Goal: Information Seeking & Learning: Learn about a topic

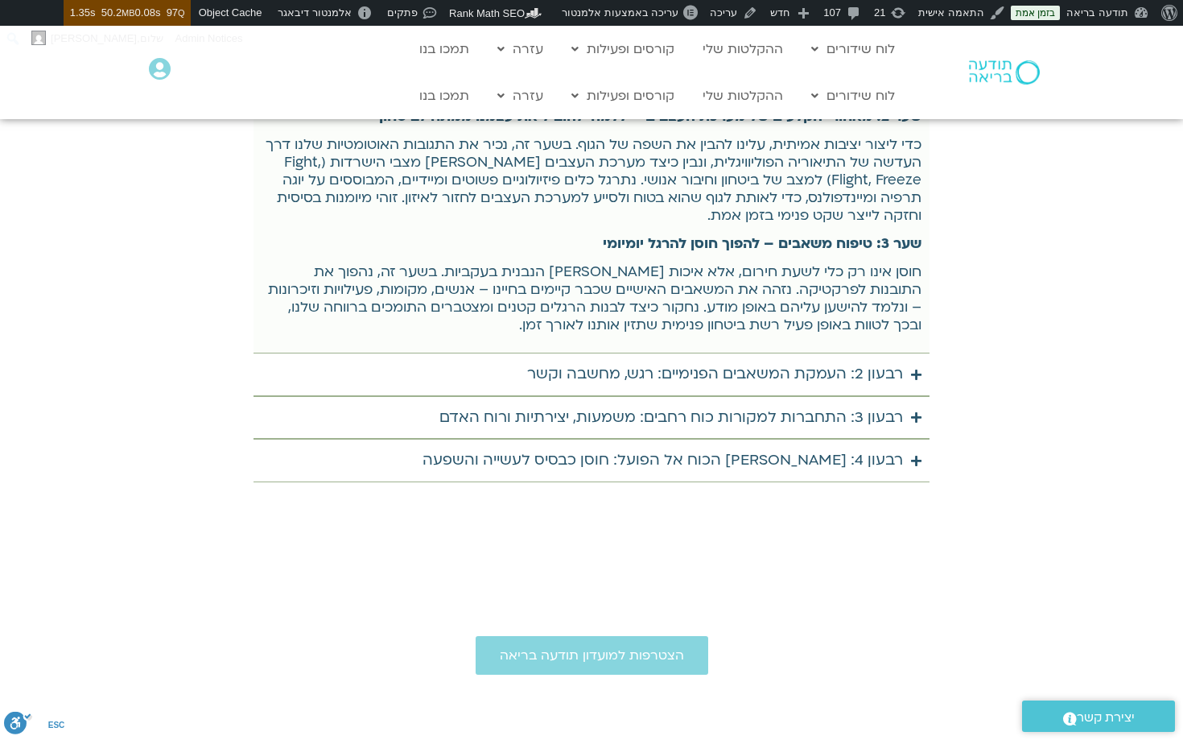
scroll to position [6197, 0]
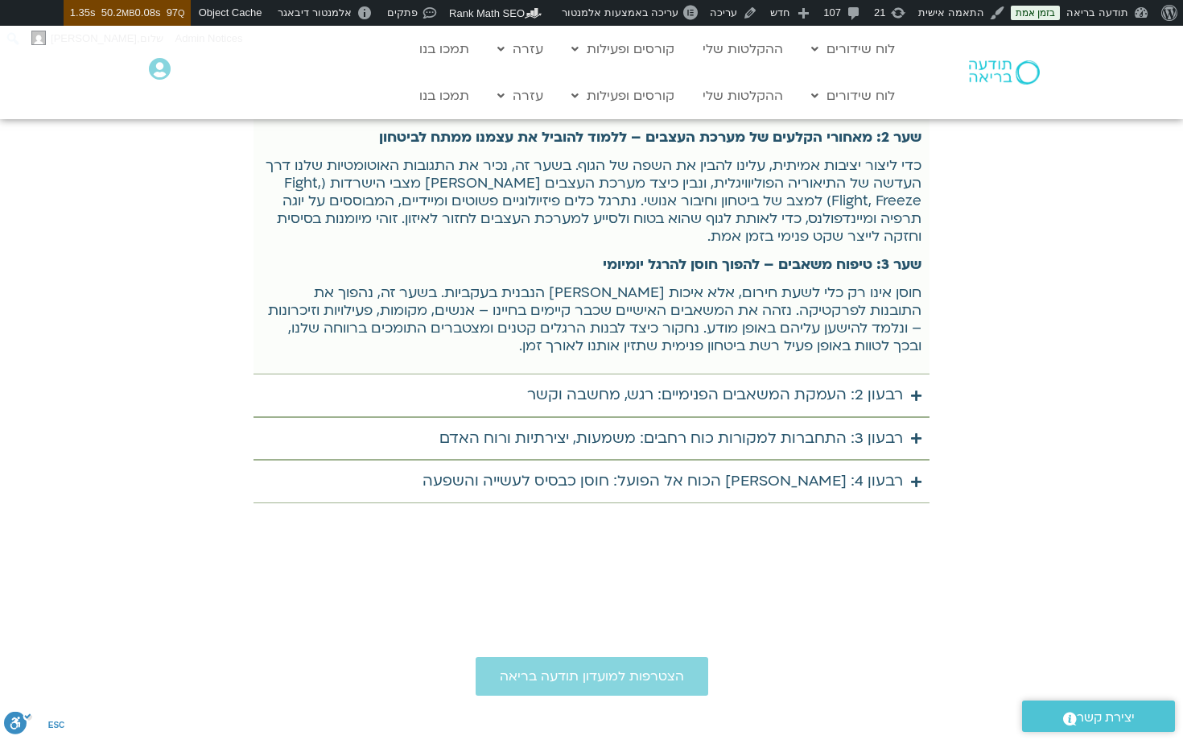
click at [729, 460] on summary "רבעון 4: מן הכוח אל הפועל: חוסן כבסיס לעשייה והשפעה" at bounding box center [592, 481] width 676 height 43
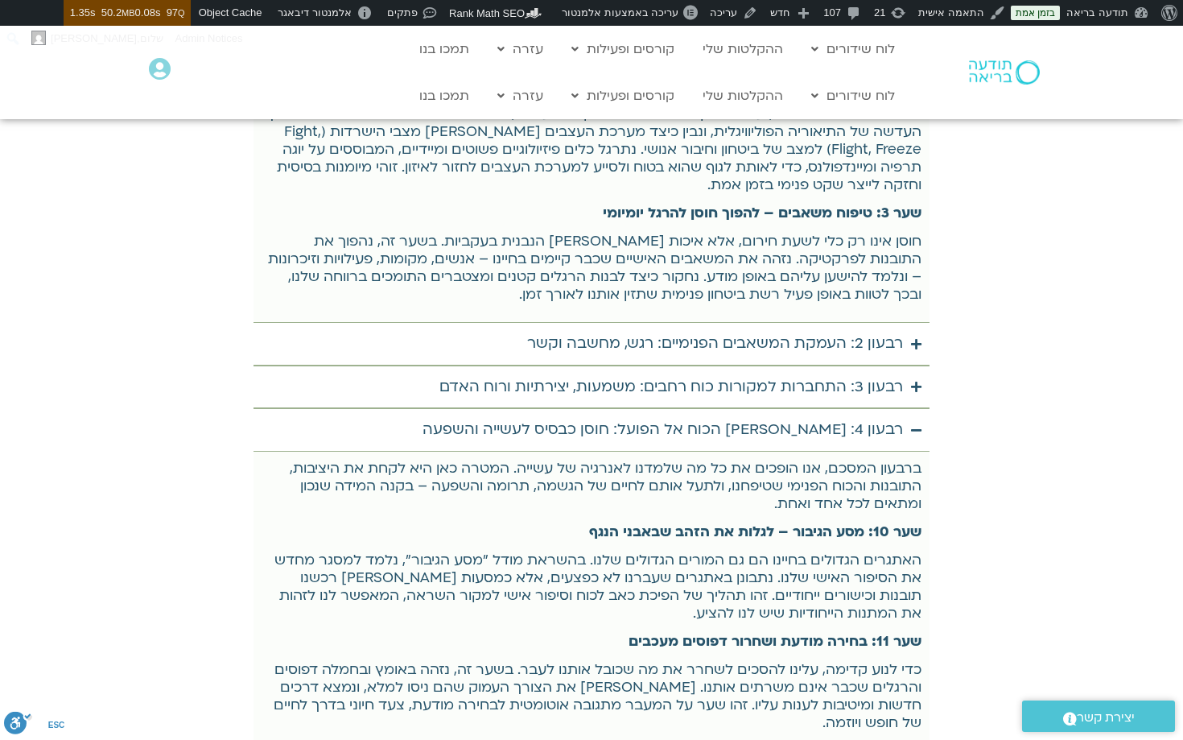
scroll to position [6246, 0]
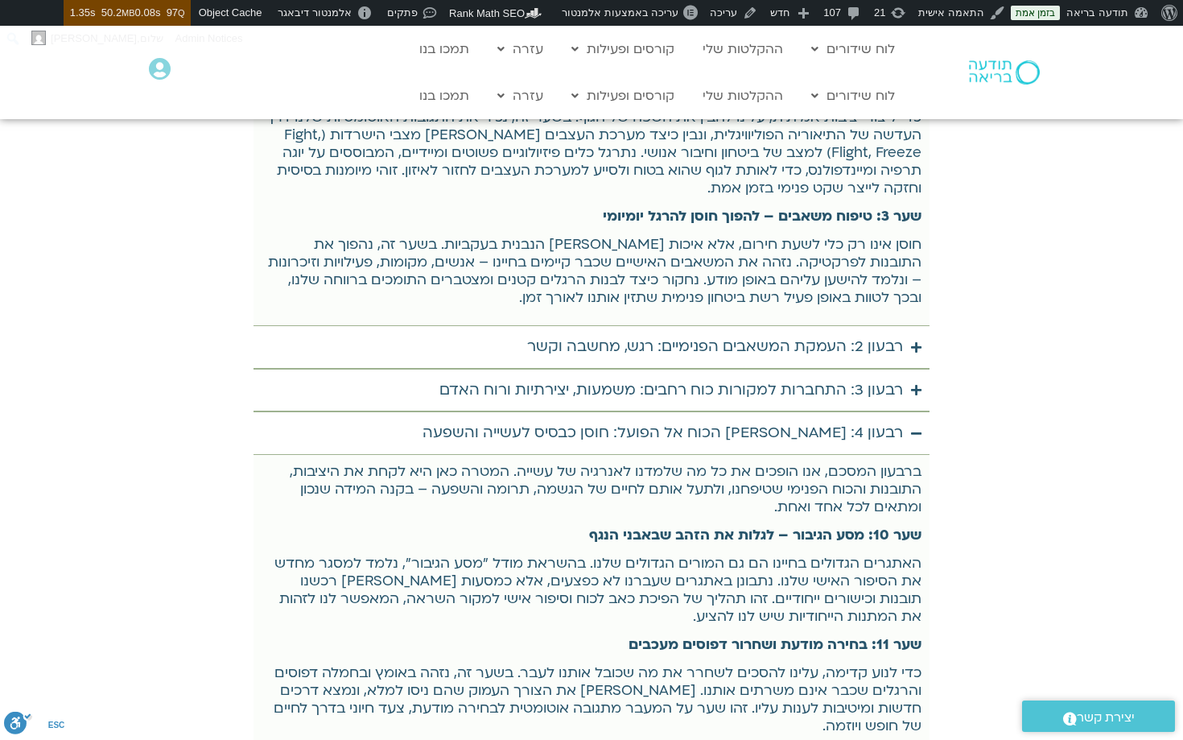
click at [725, 378] on div "רבעון 3: התחברות למקורות כוח רחבים: משמעות, יצירתיות ורוח האדם" at bounding box center [672, 391] width 464 height 26
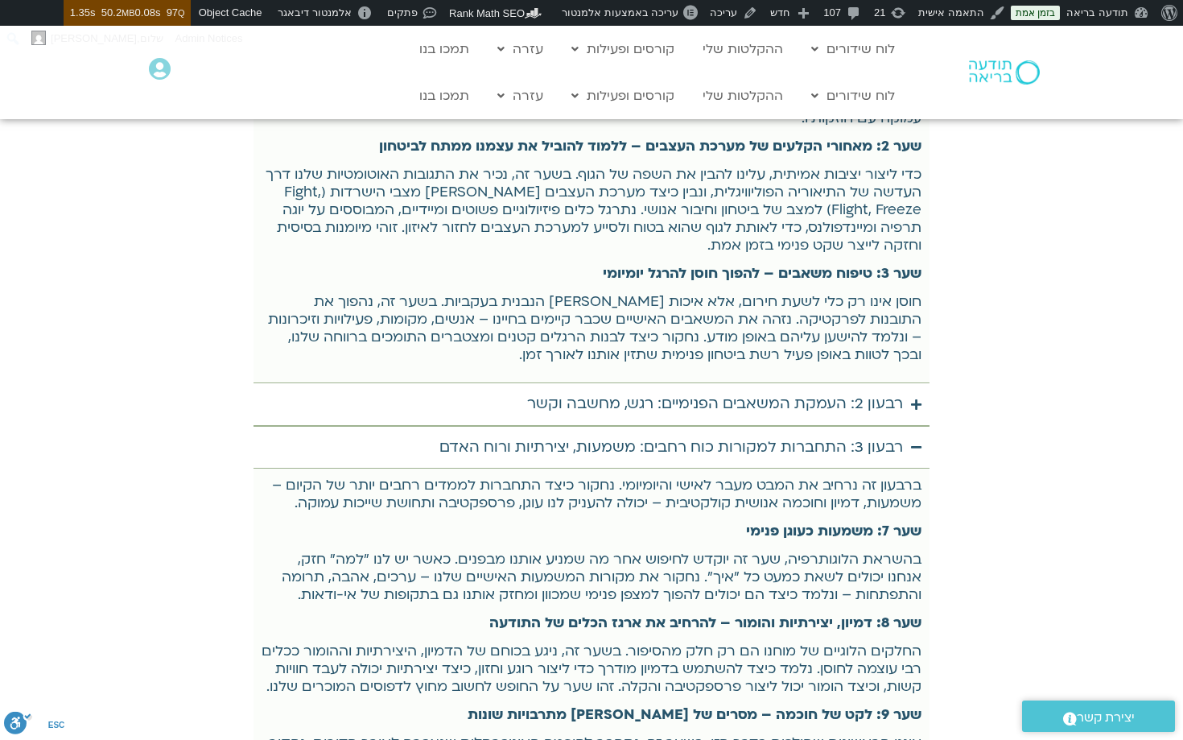
scroll to position [6222, 0]
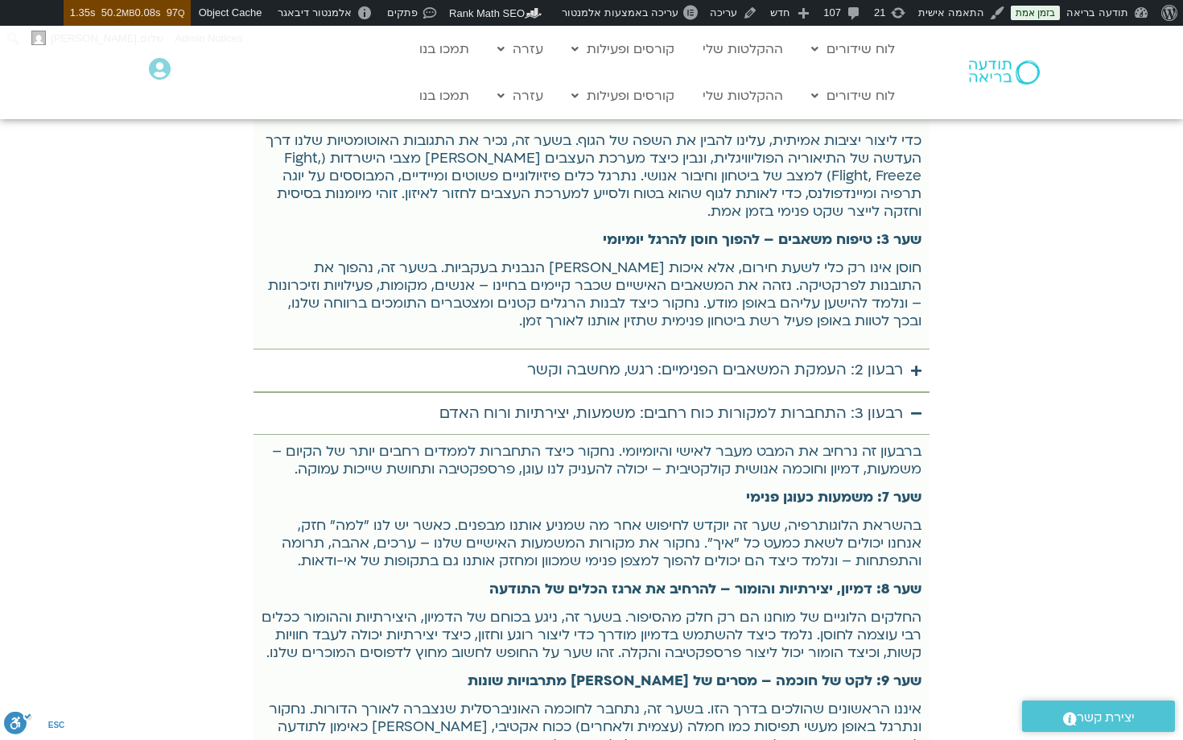
click at [795, 401] on div "רבעון 3: התחברות למקורות כוח רחבים: משמעות, יצירתיות ורוח האדם" at bounding box center [672, 414] width 464 height 26
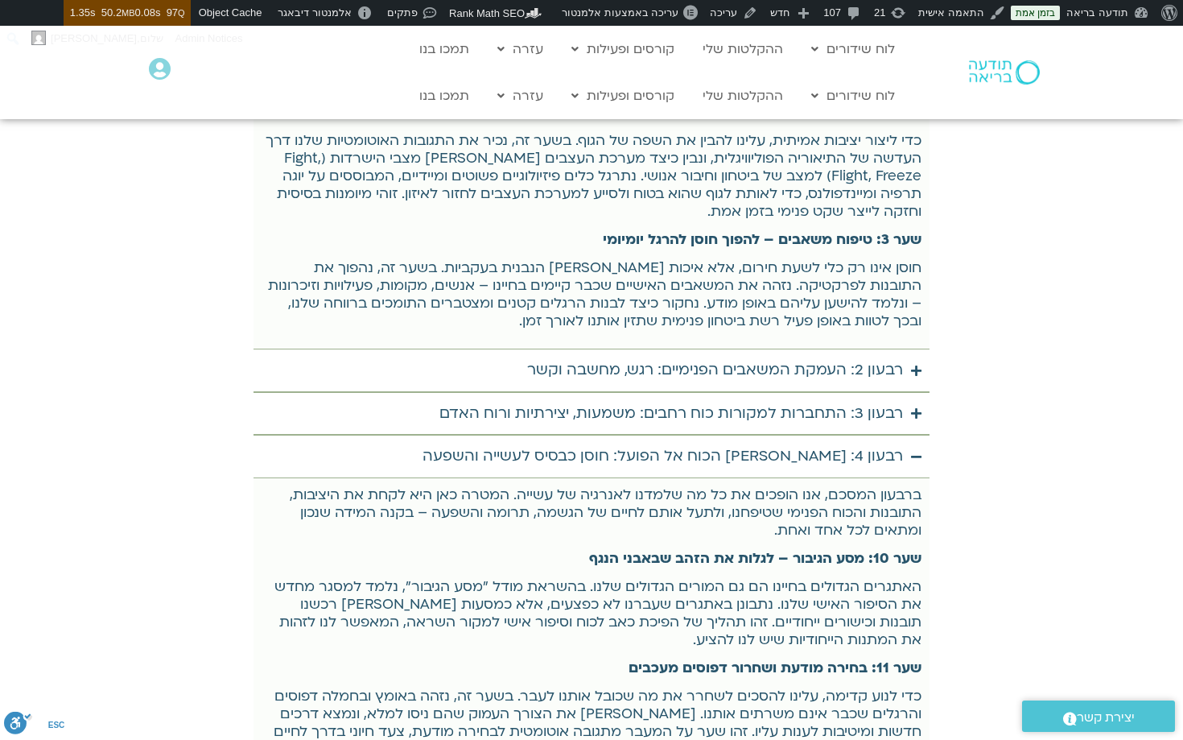
click at [762, 444] on div "רבעון 4: מן הכוח אל הפועל: חוסן כבסיס לעשייה והשפעה" at bounding box center [663, 457] width 481 height 26
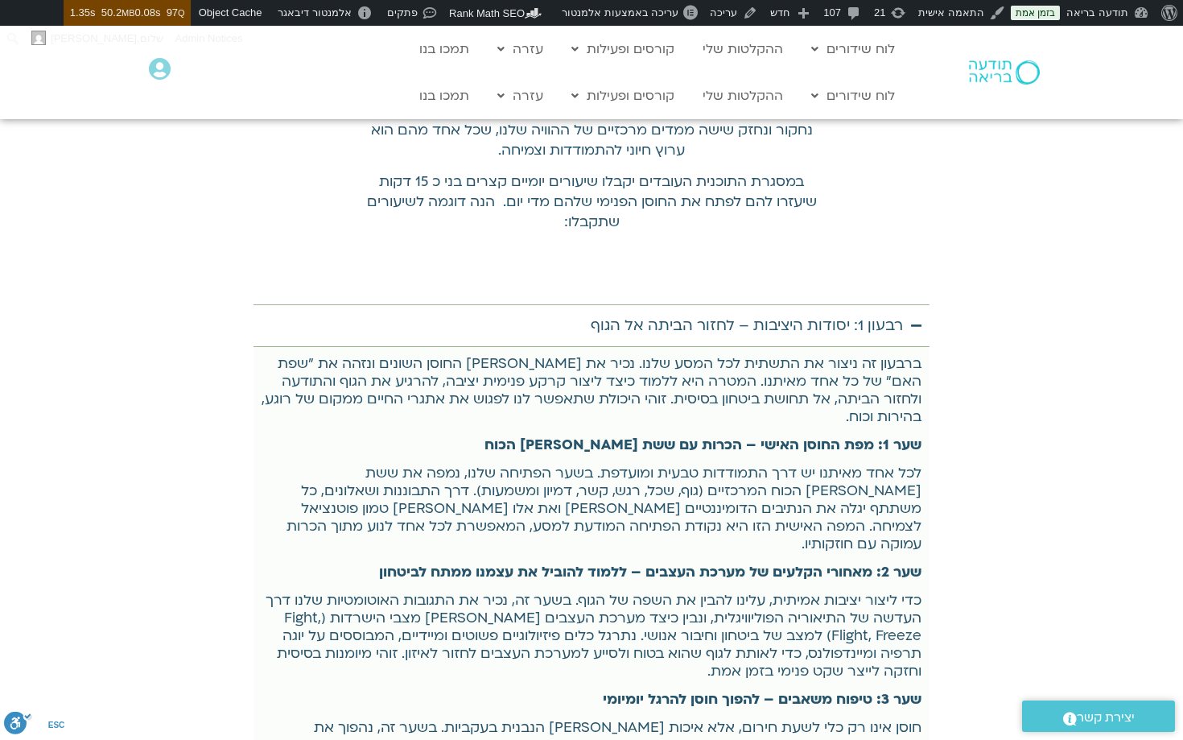
scroll to position [5763, 0]
click at [772, 304] on summary "רבעון 1: יסודות היציבות – לחזור הביתה אל הגוף" at bounding box center [592, 325] width 676 height 43
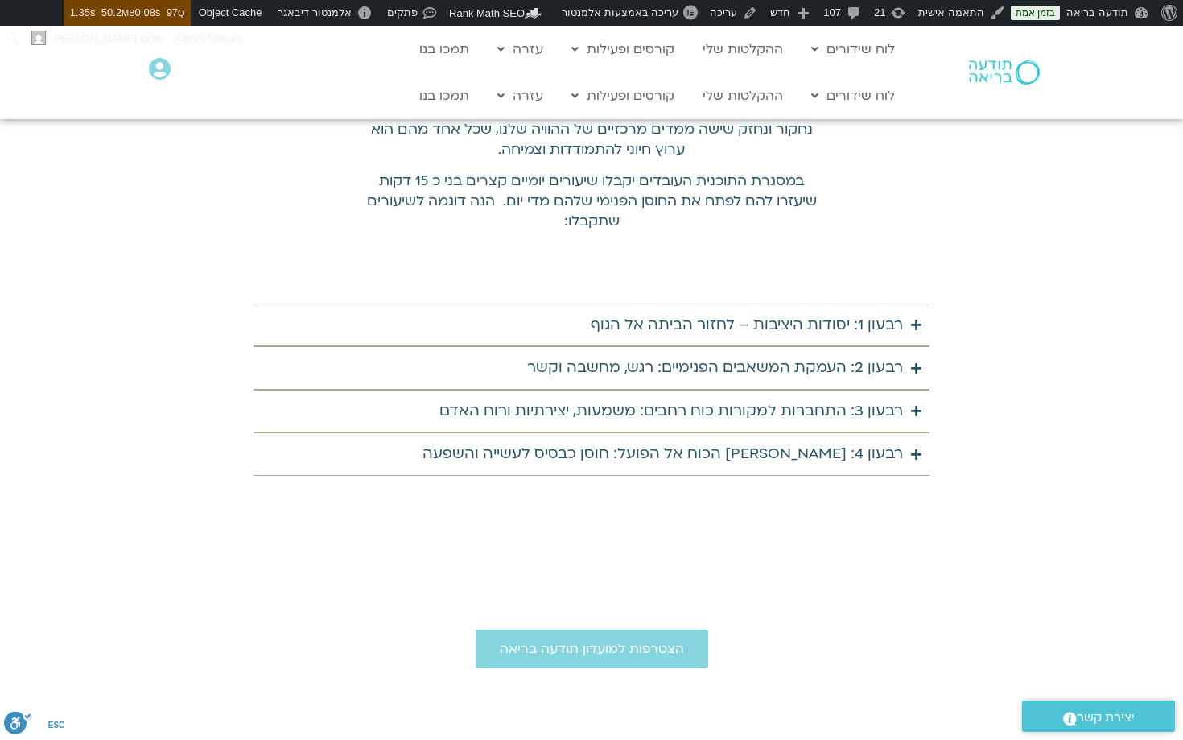
click at [818, 318] on div "רבעון 1: יסודות היציבות – לחזור הביתה אל הגוף" at bounding box center [747, 325] width 312 height 26
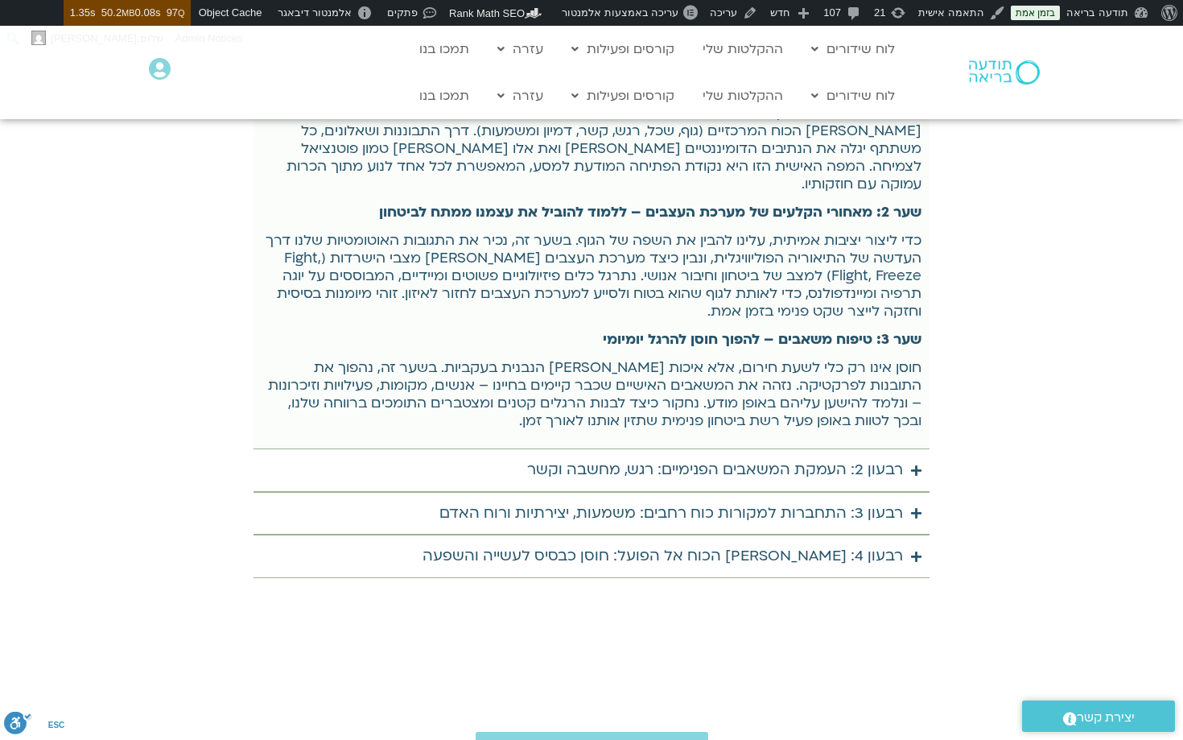
scroll to position [6110, 0]
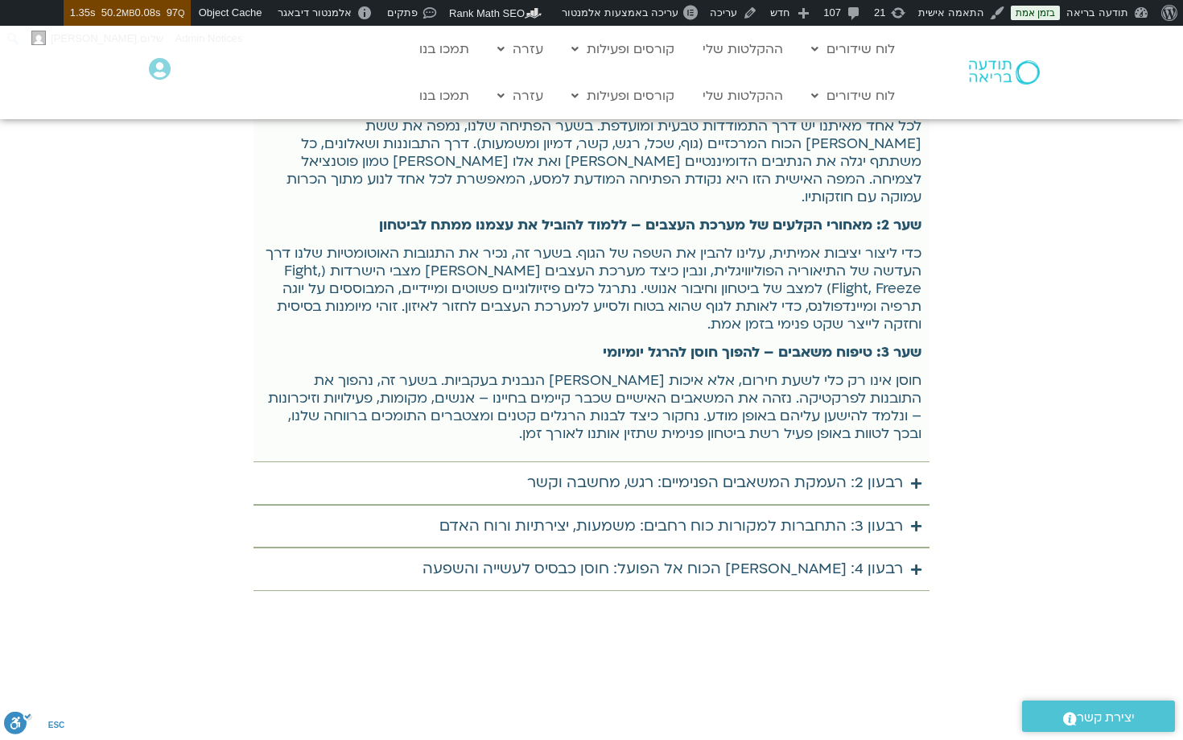
click at [853, 514] on div "רבעון 3: התחברות למקורות כוח רחבים: משמעות, יצירתיות ורוח האדם" at bounding box center [672, 527] width 464 height 26
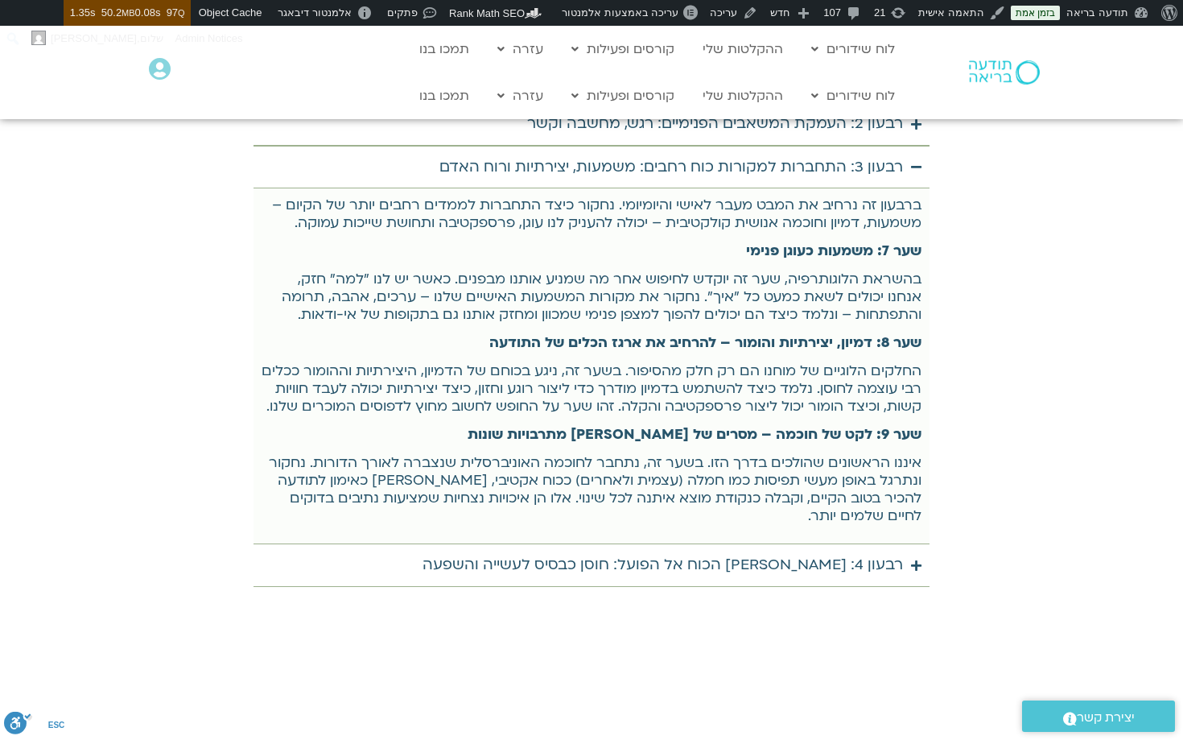
scroll to position [6472, 0]
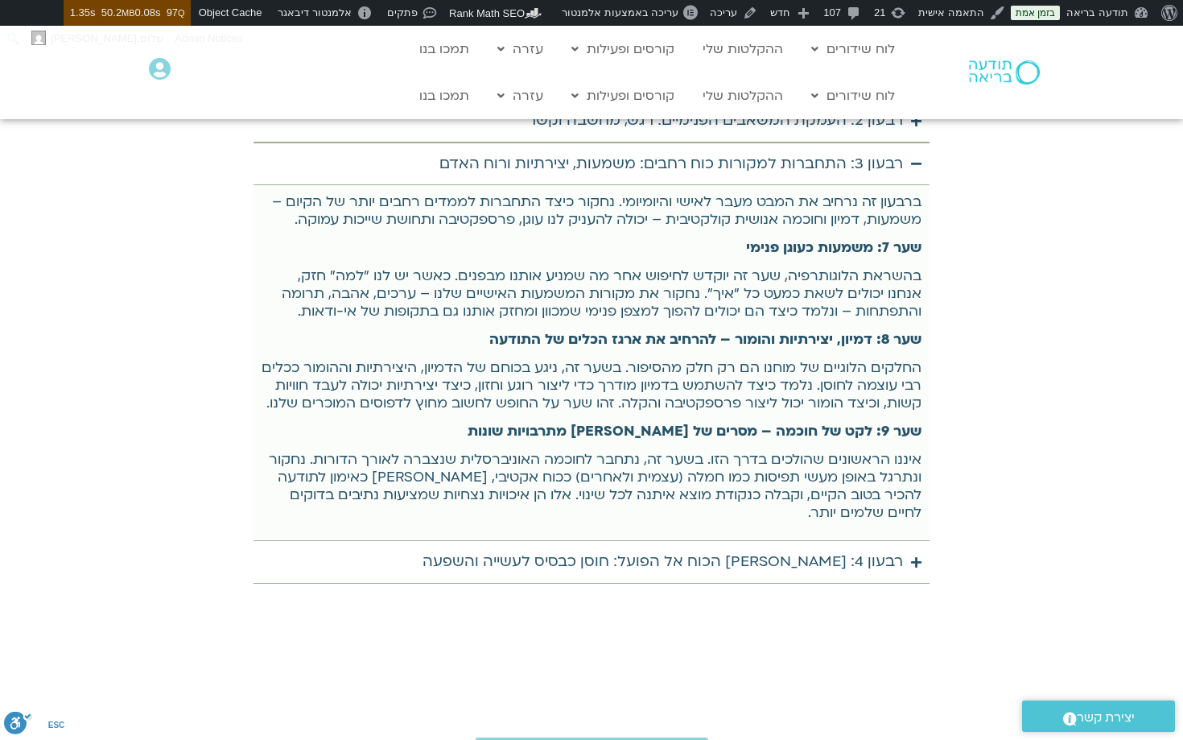
click at [791, 549] on div "רבעון 4: מן הכוח אל הפועל: חוסן כבסיס לעשייה והשפעה" at bounding box center [663, 562] width 481 height 26
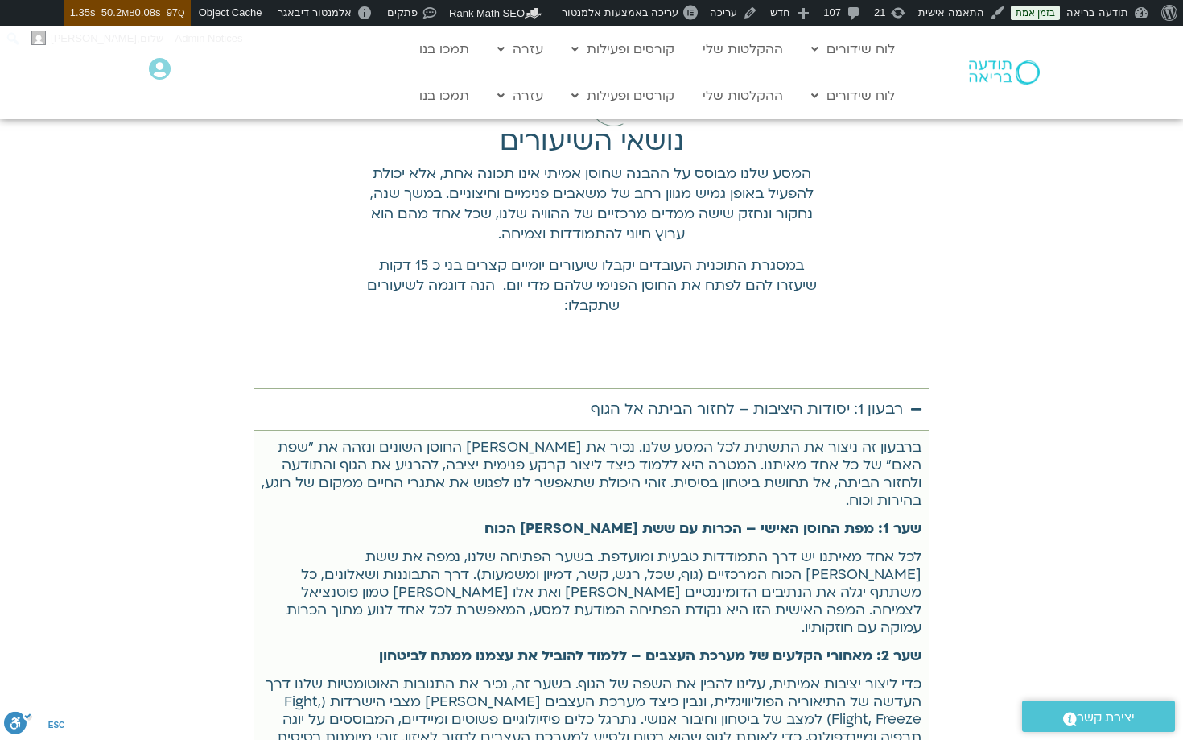
scroll to position [5690, 0]
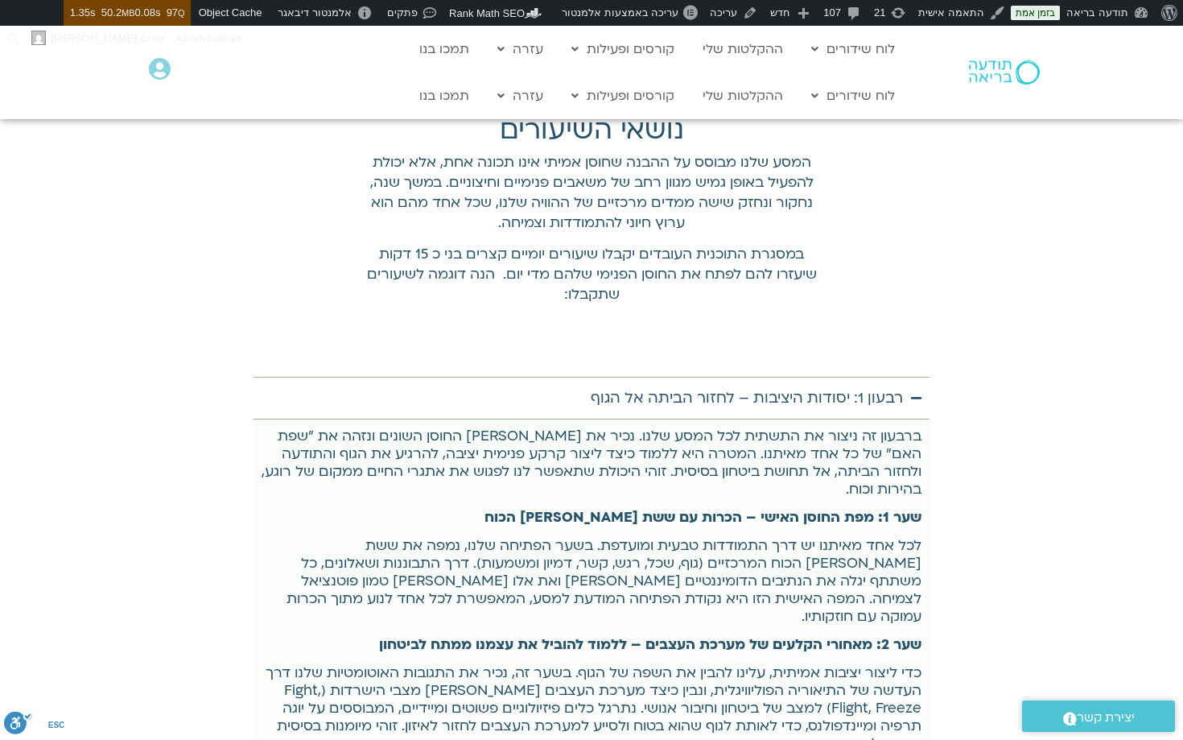
click at [800, 386] on div "רבעון 1: יסודות היציבות – לחזור הביתה אל הגוף" at bounding box center [747, 399] width 312 height 26
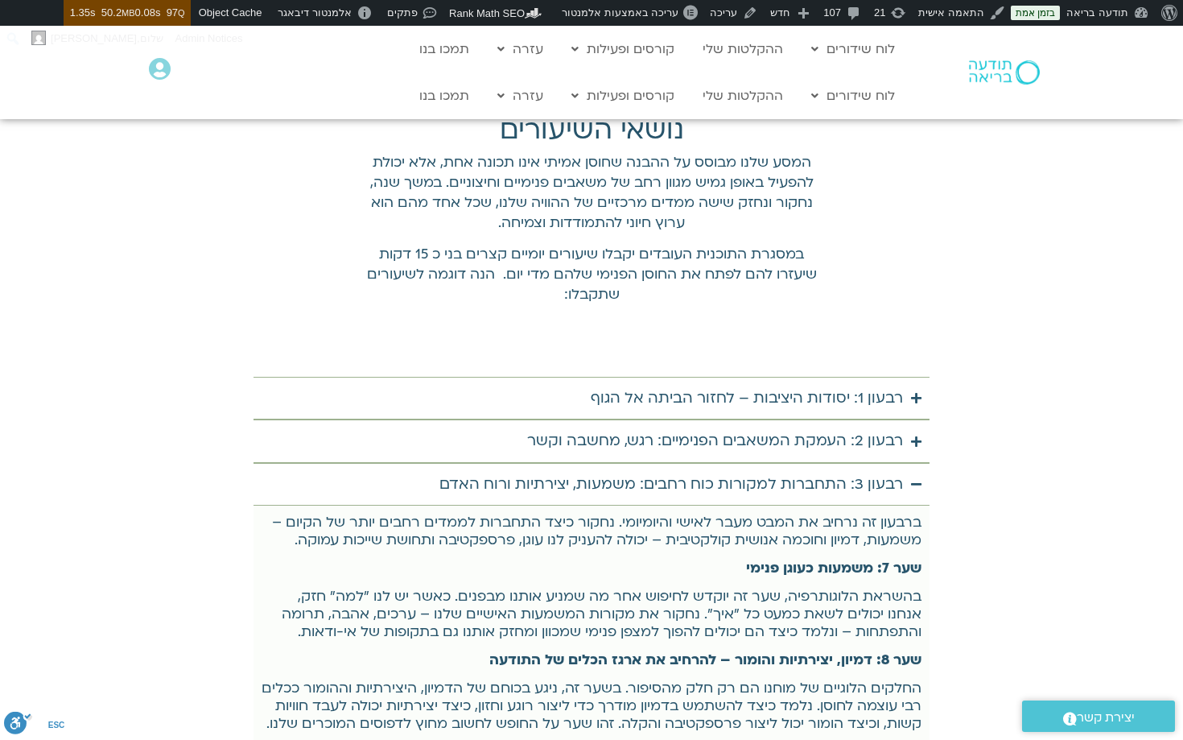
click at [796, 472] on div "רבעון 3: התחברות למקורות כוח רחבים: משמעות, יצירתיות ורוח האדם" at bounding box center [672, 485] width 464 height 26
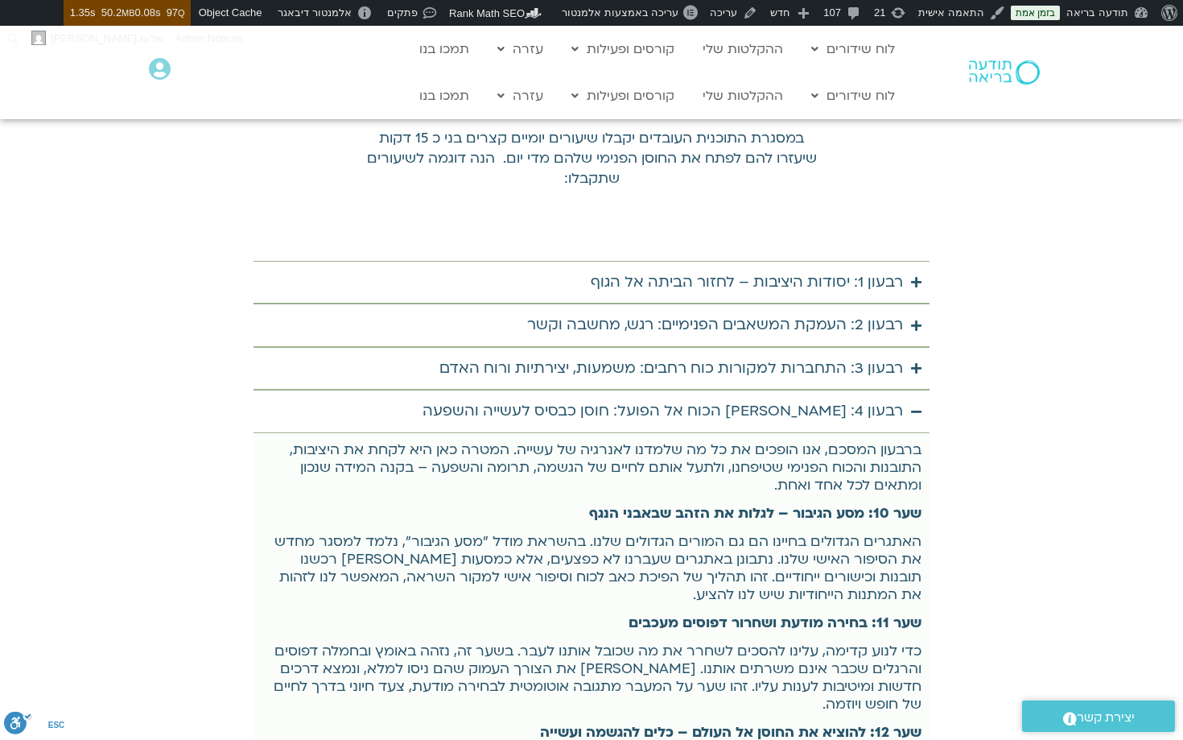
scroll to position [5819, 0]
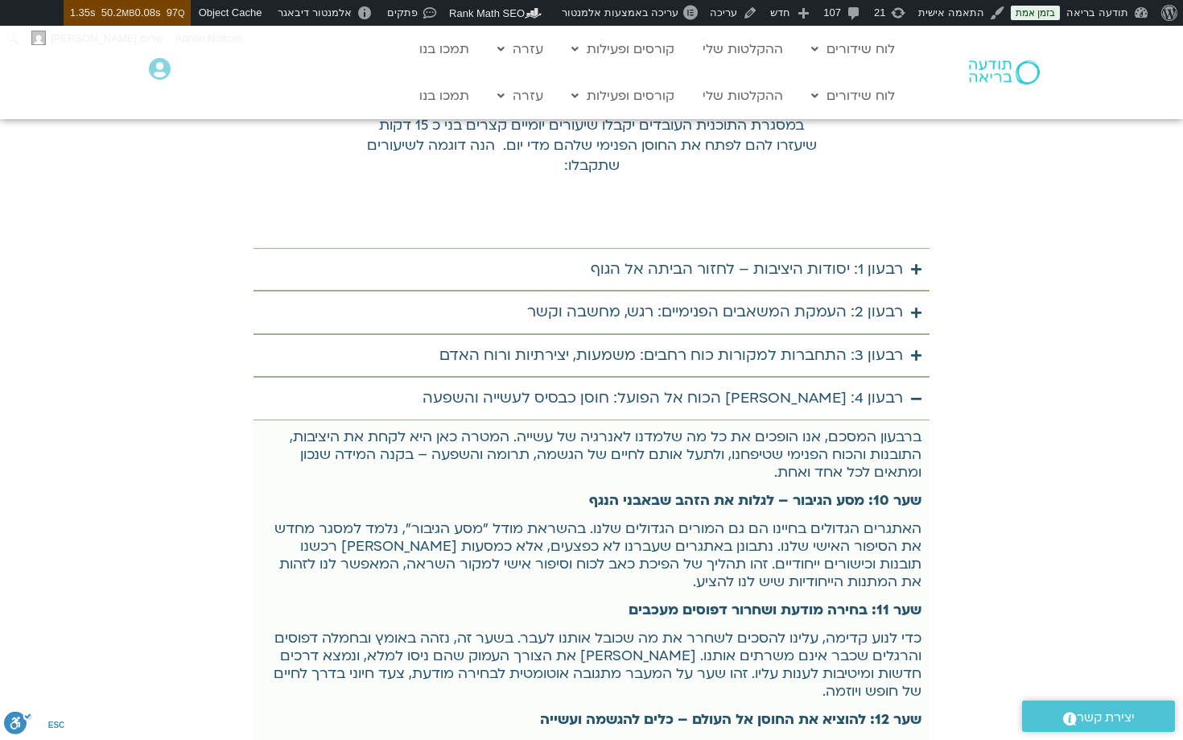
click at [785, 386] on div "רבעון 4: מן הכוח אל הפועל: חוסן כבסיס לעשייה והשפעה" at bounding box center [663, 399] width 481 height 26
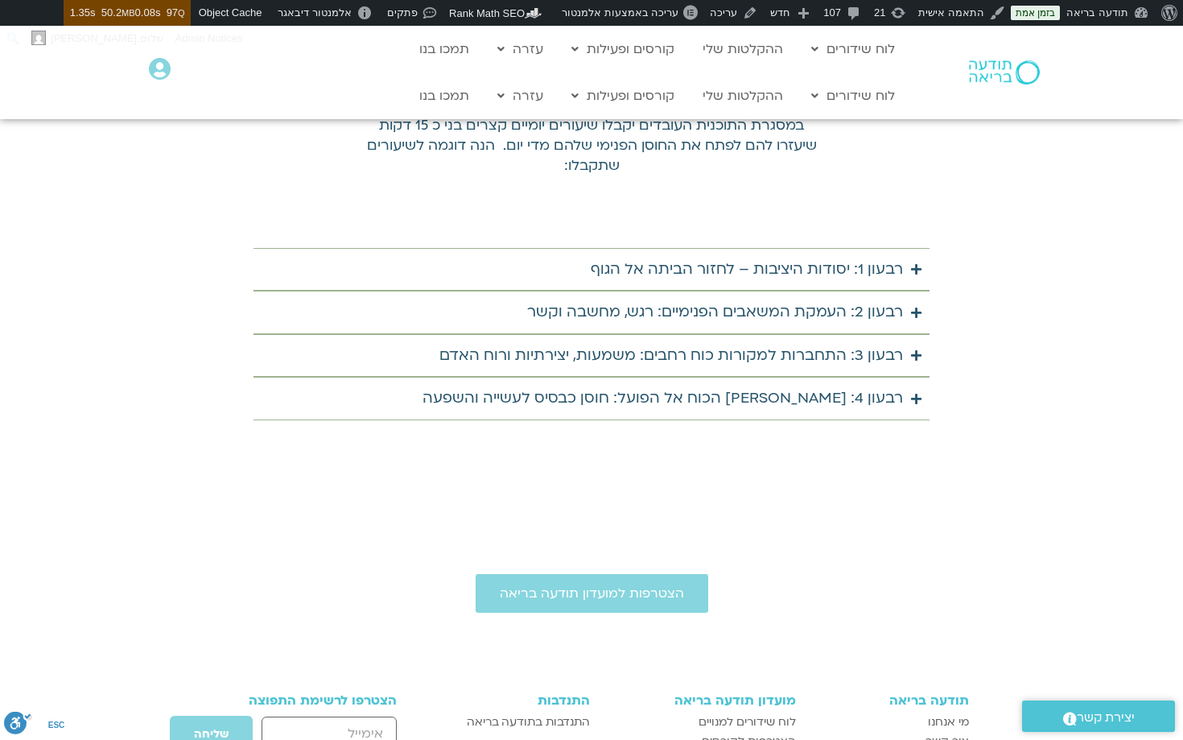
click at [840, 261] on div "רבעון 1: יסודות היציבות – לחזור הביתה אל הגוף" at bounding box center [747, 270] width 312 height 26
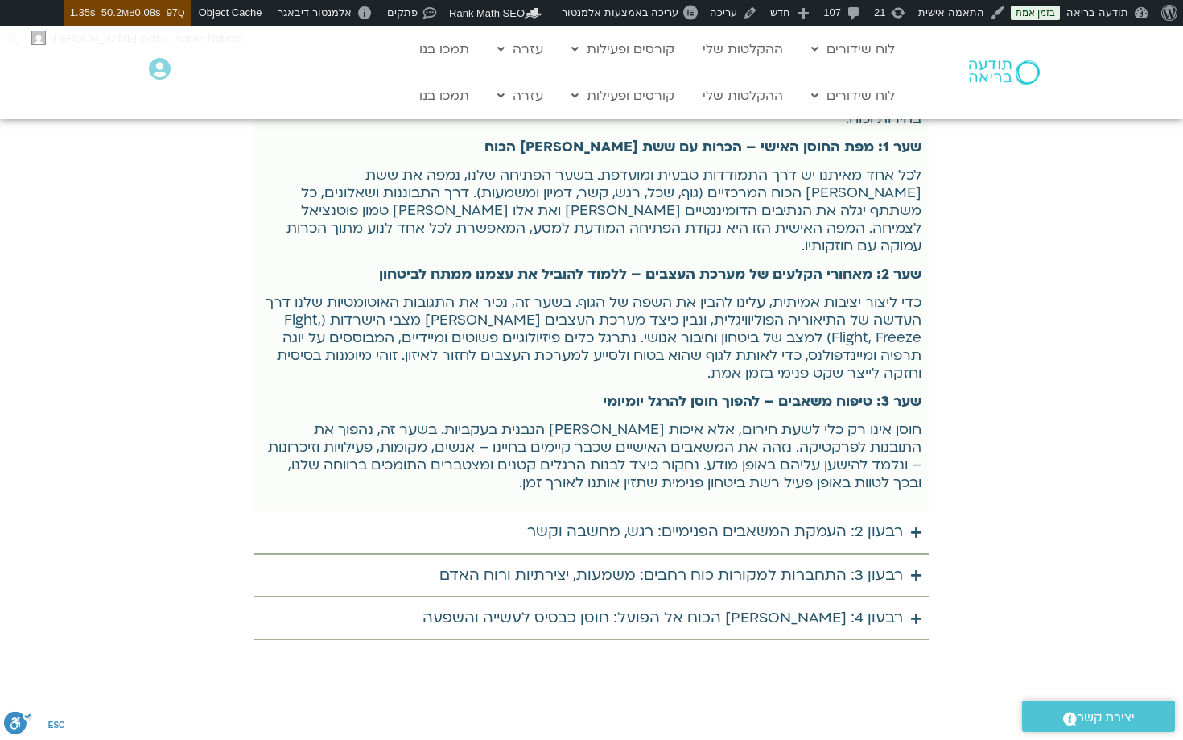
scroll to position [6065, 0]
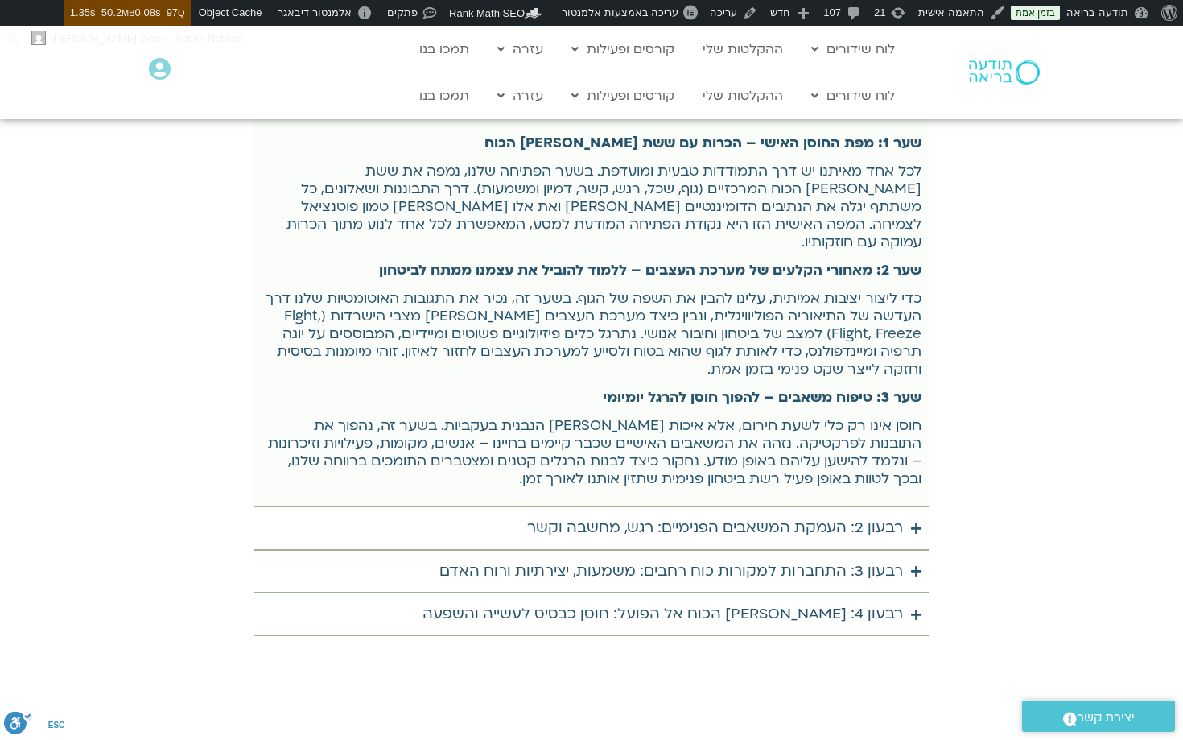
click at [780, 515] on div "רבעון 2: העמקת המשאבים הפנימיים: רגש, מחשבה וקשר" at bounding box center [715, 528] width 376 height 26
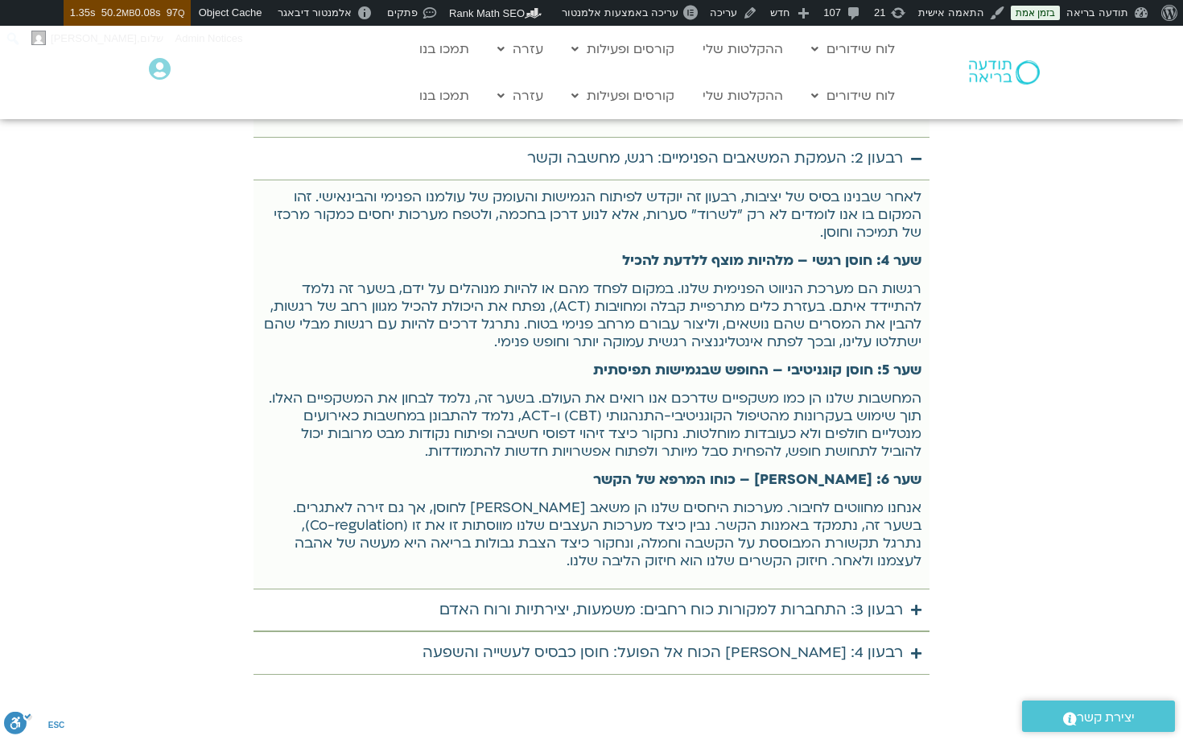
scroll to position [6434, 0]
click at [760, 597] on div "רבעון 3: התחברות למקורות כוח רחבים: משמעות, יצירתיות ורוח האדם" at bounding box center [672, 610] width 464 height 26
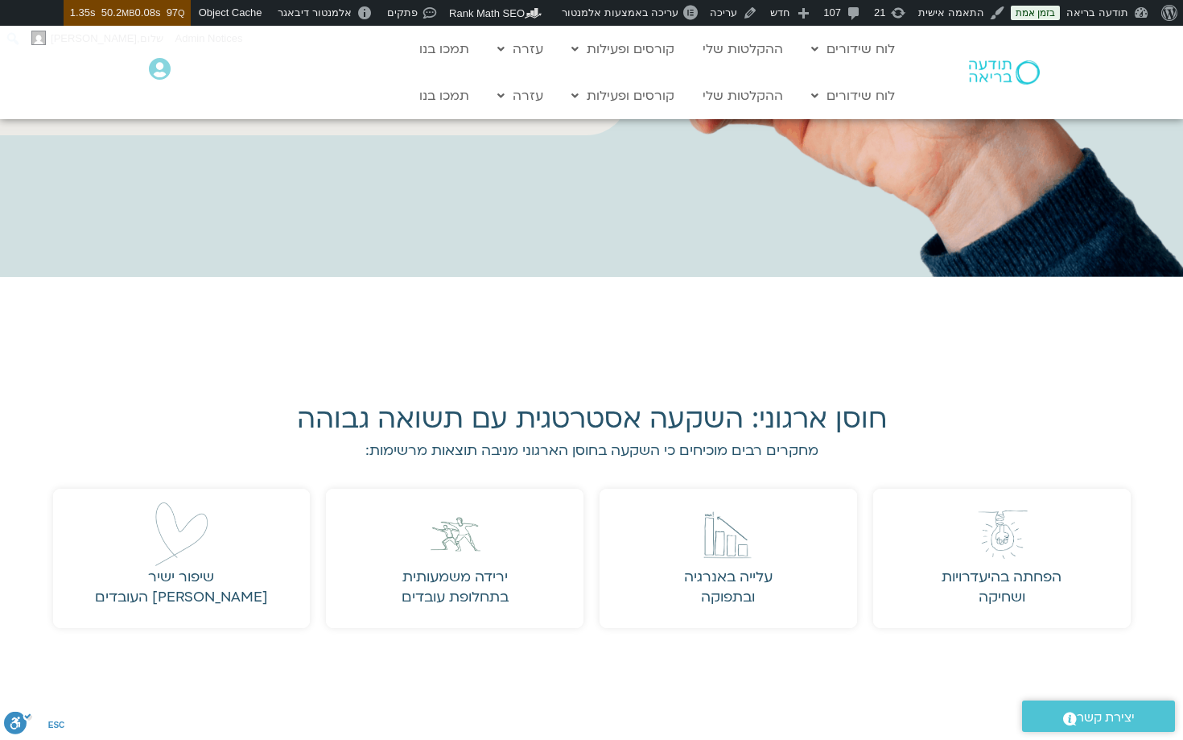
scroll to position [1369, 0]
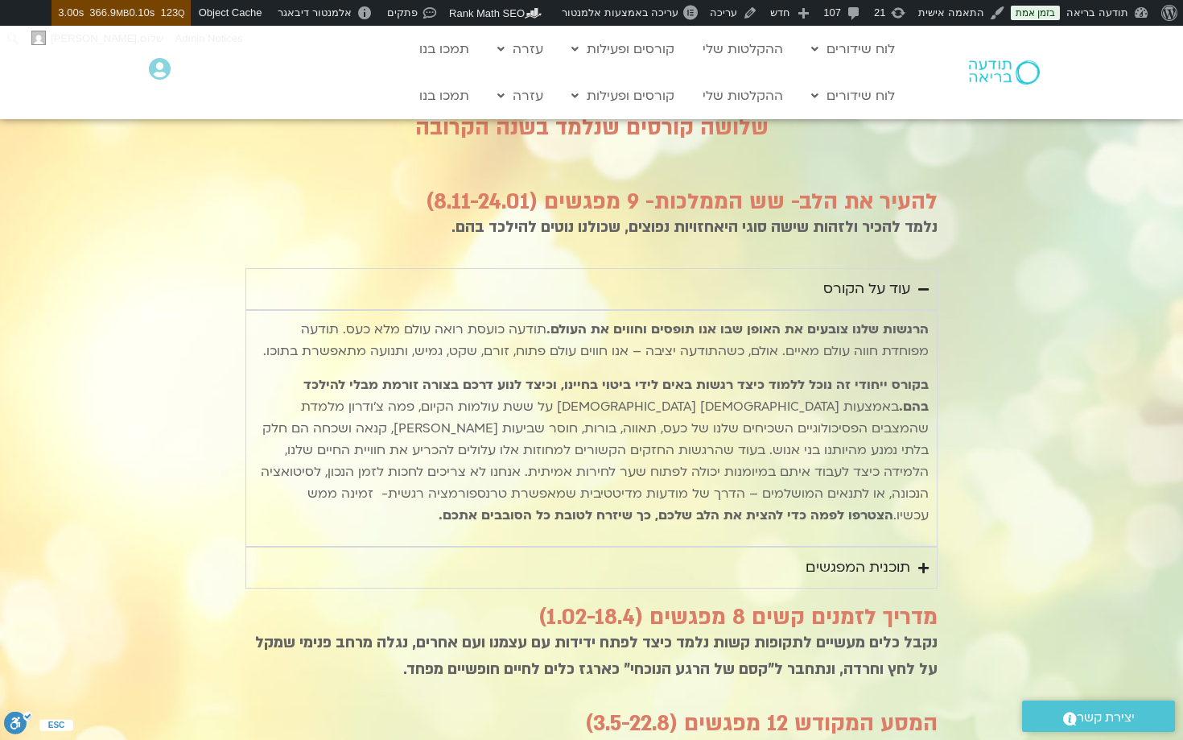
scroll to position [1748, 0]
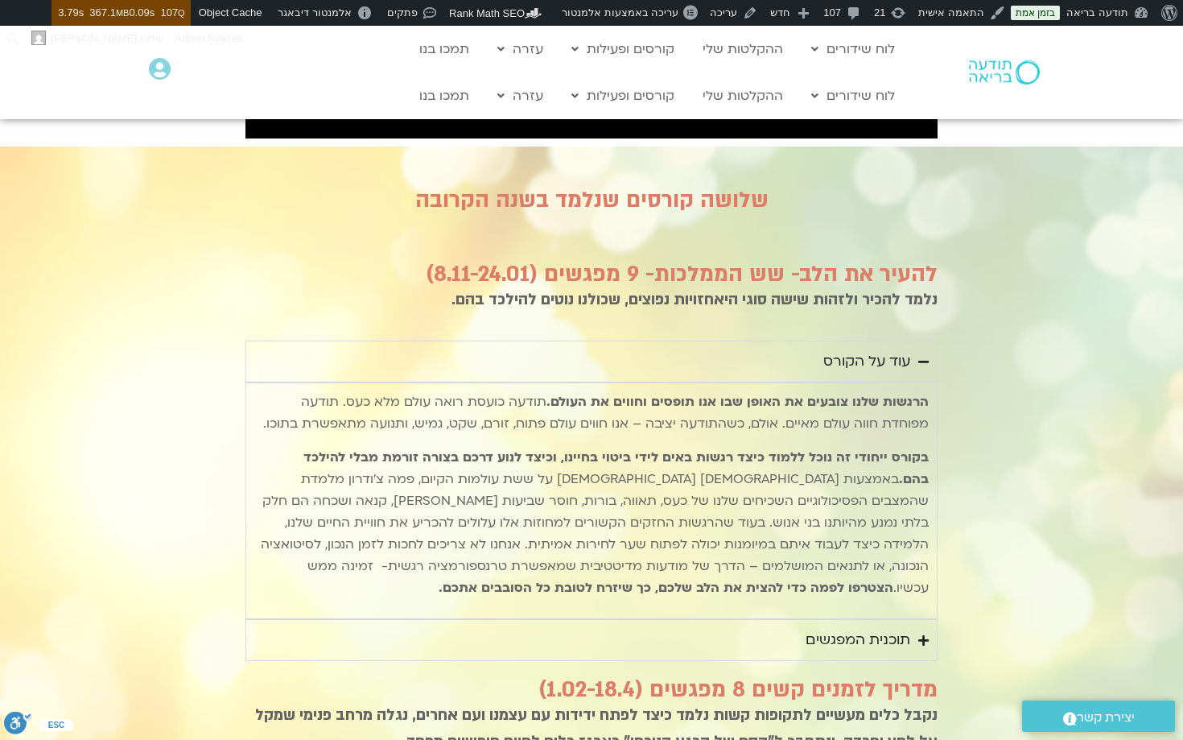
scroll to position [1683, 0]
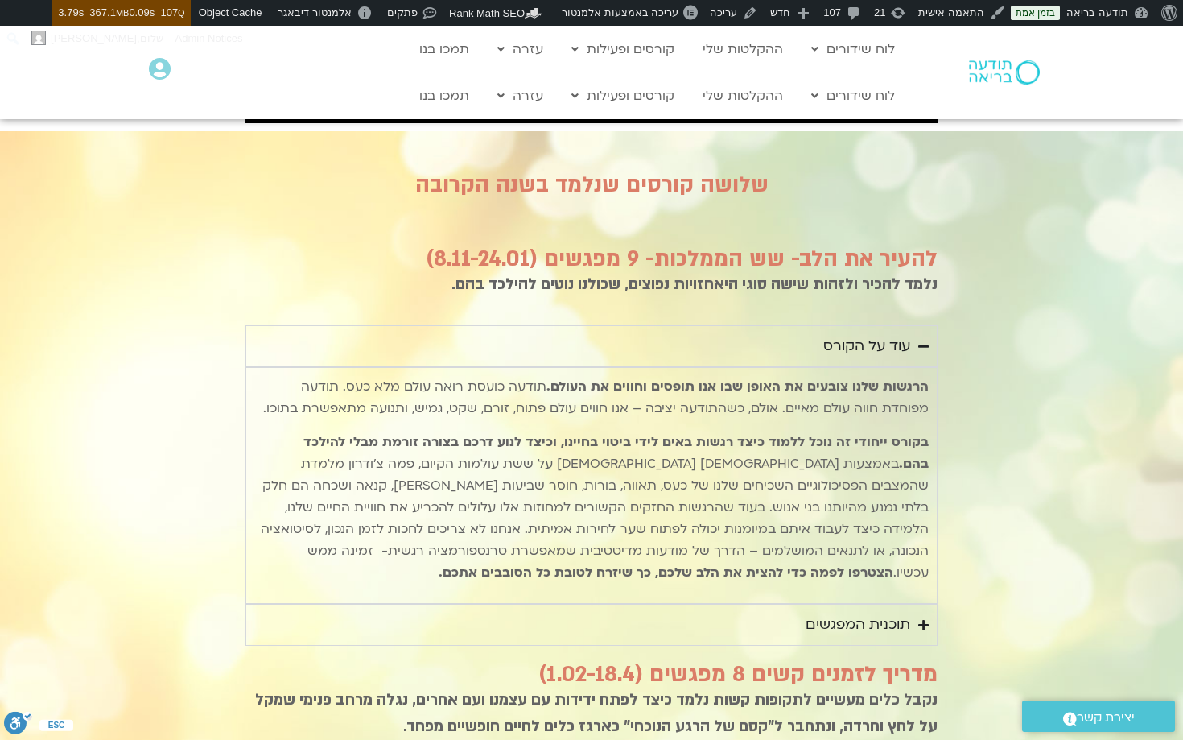
click at [846, 358] on div "עוד על הקורס" at bounding box center [867, 346] width 87 height 24
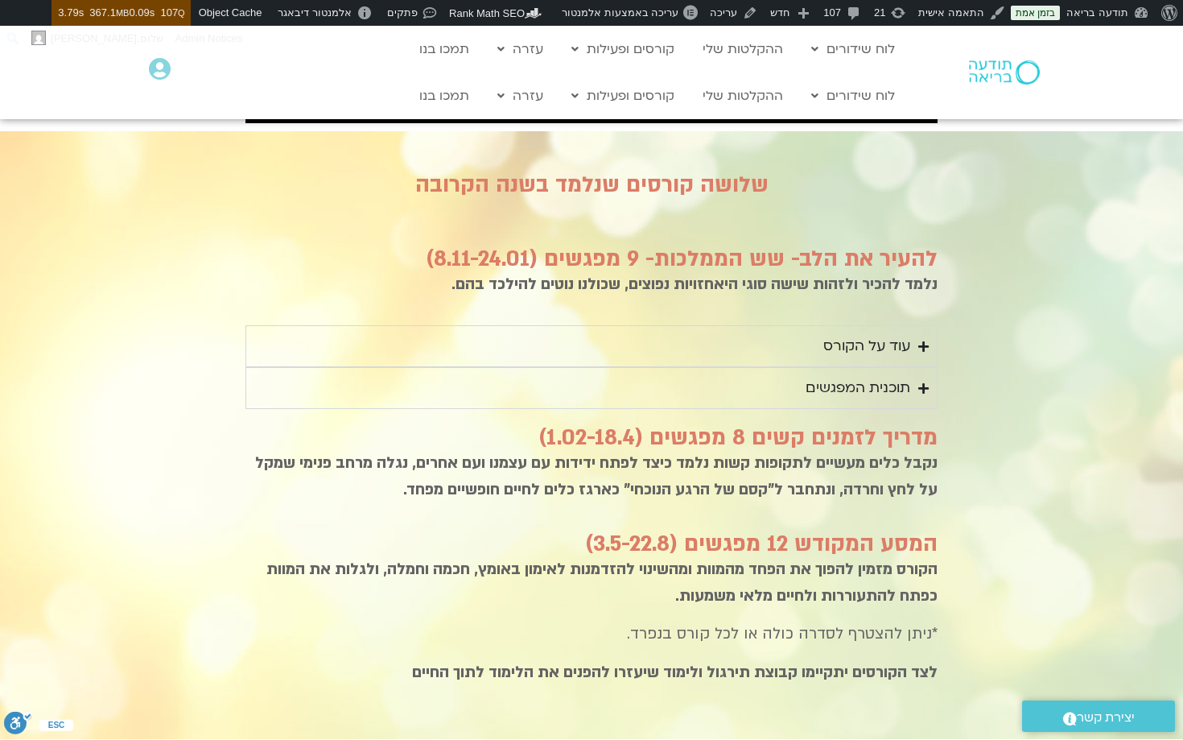
click at [850, 400] on div "תוכנית המפגשים" at bounding box center [858, 388] width 105 height 24
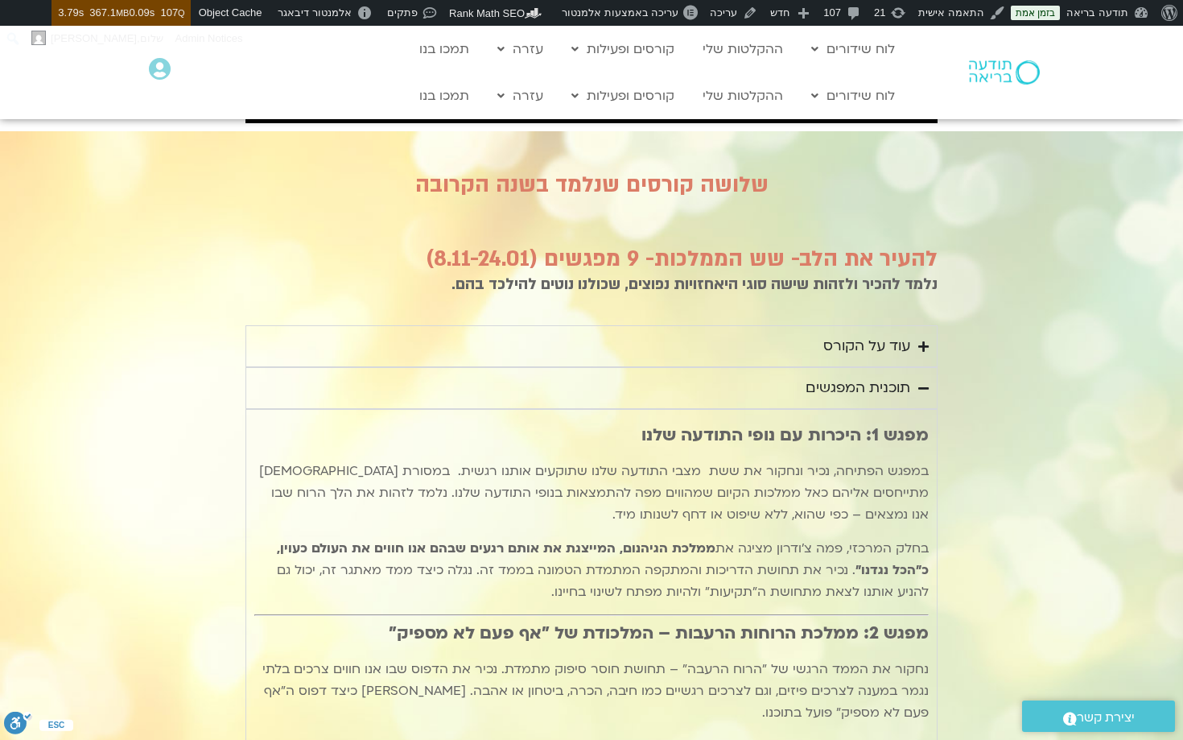
click at [850, 400] on div "תוכנית המפגשים" at bounding box center [858, 388] width 105 height 24
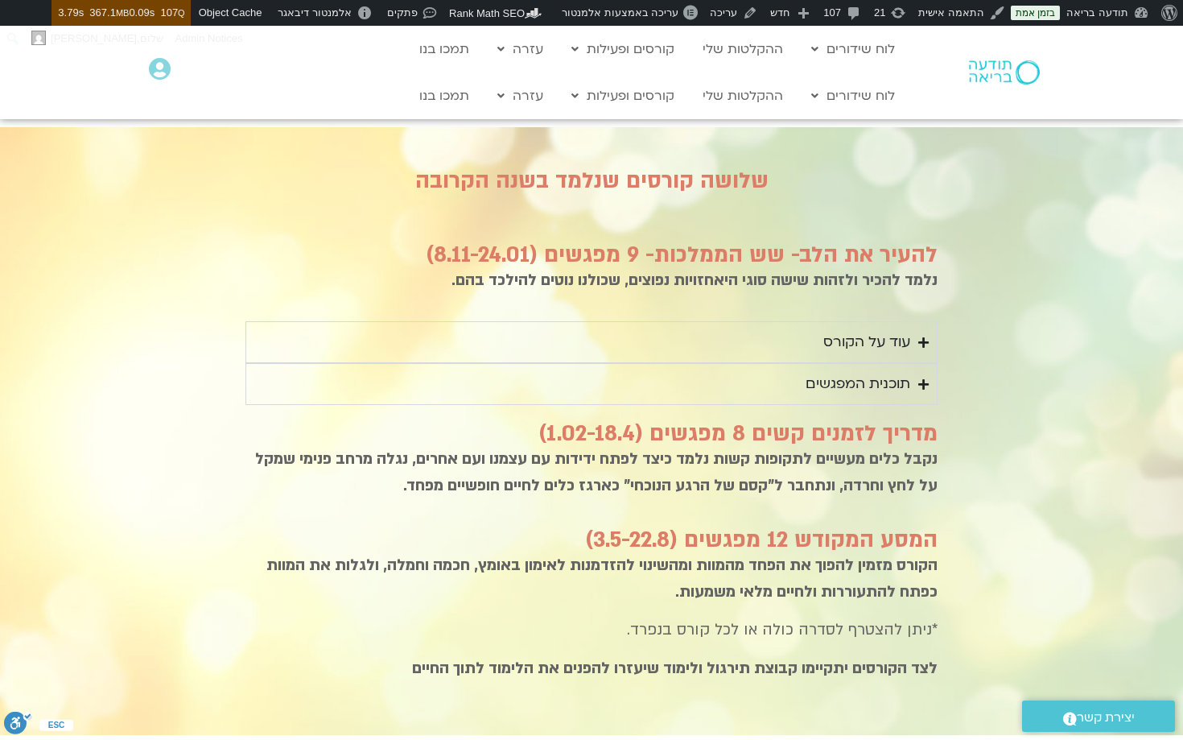
scroll to position [1614, 0]
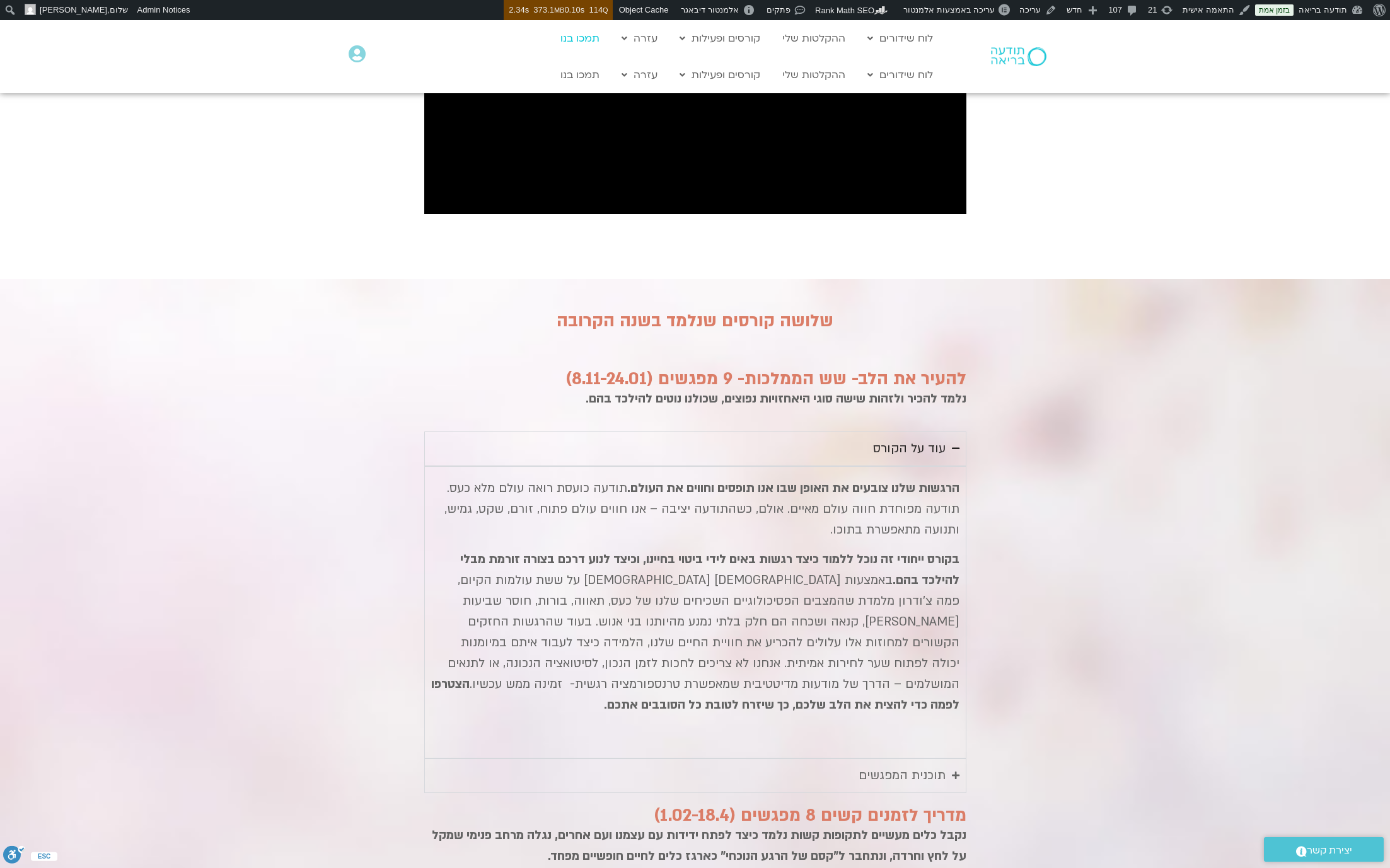
scroll to position [1214, 0]
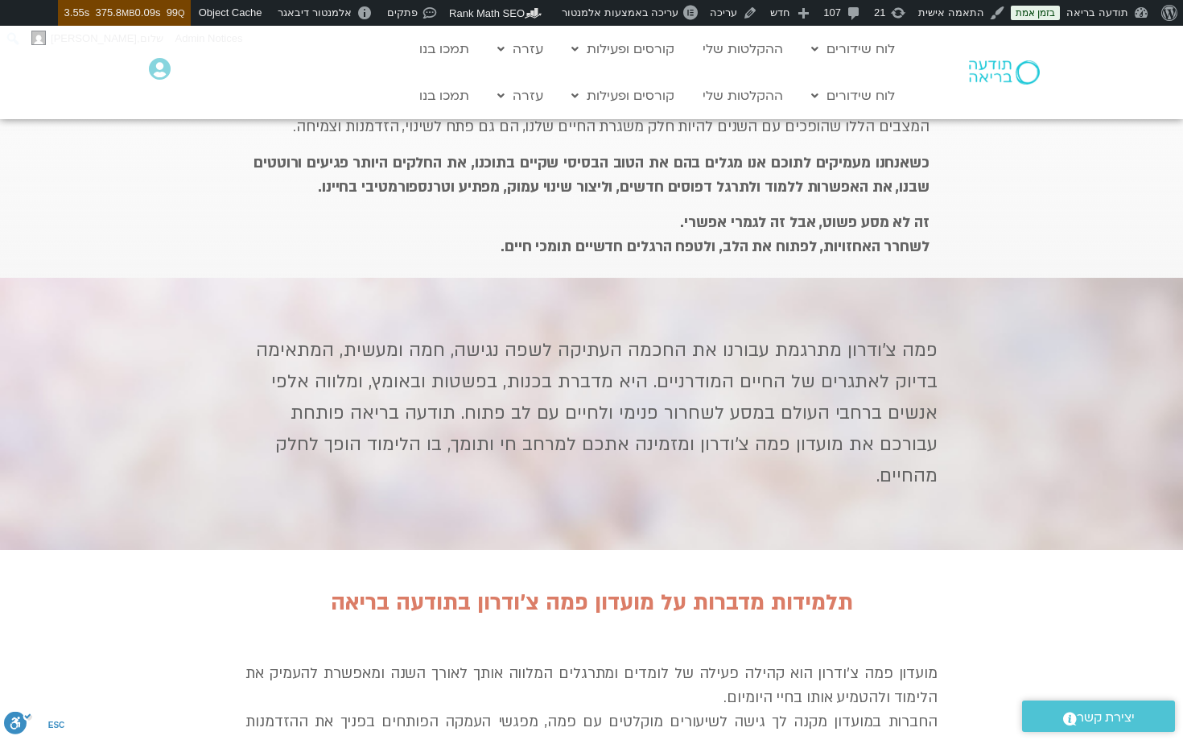
scroll to position [600, 0]
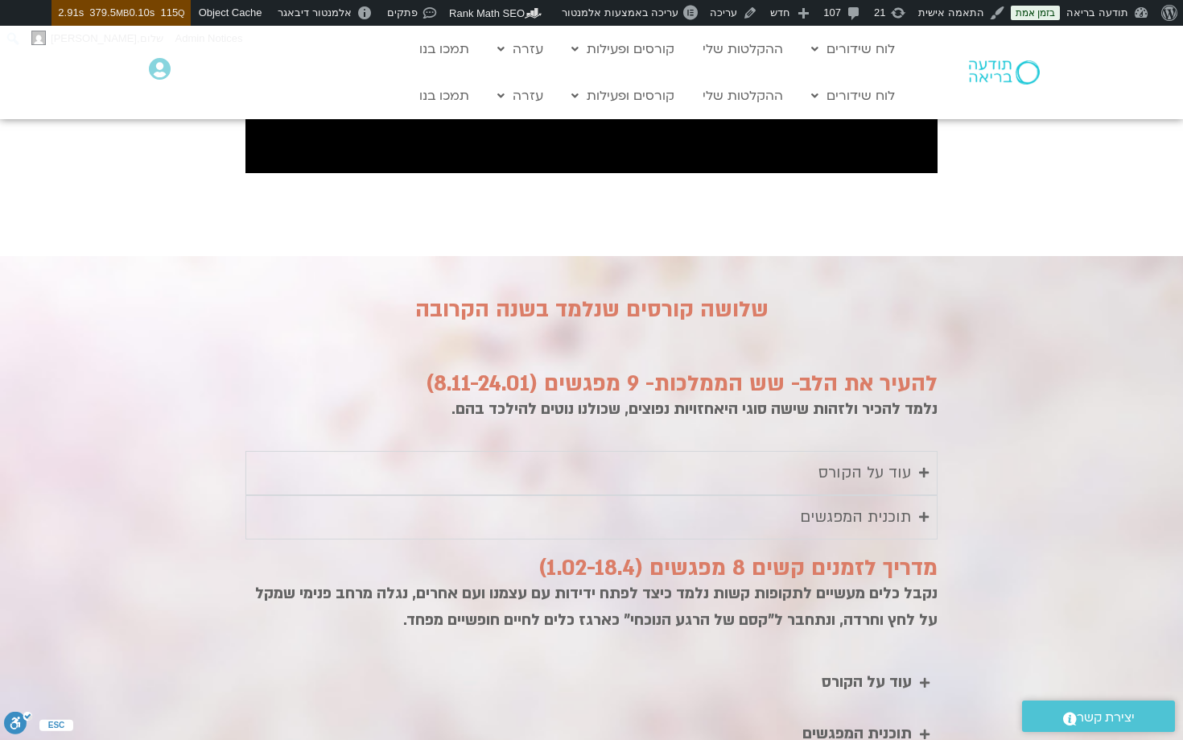
scroll to position [1672, 0]
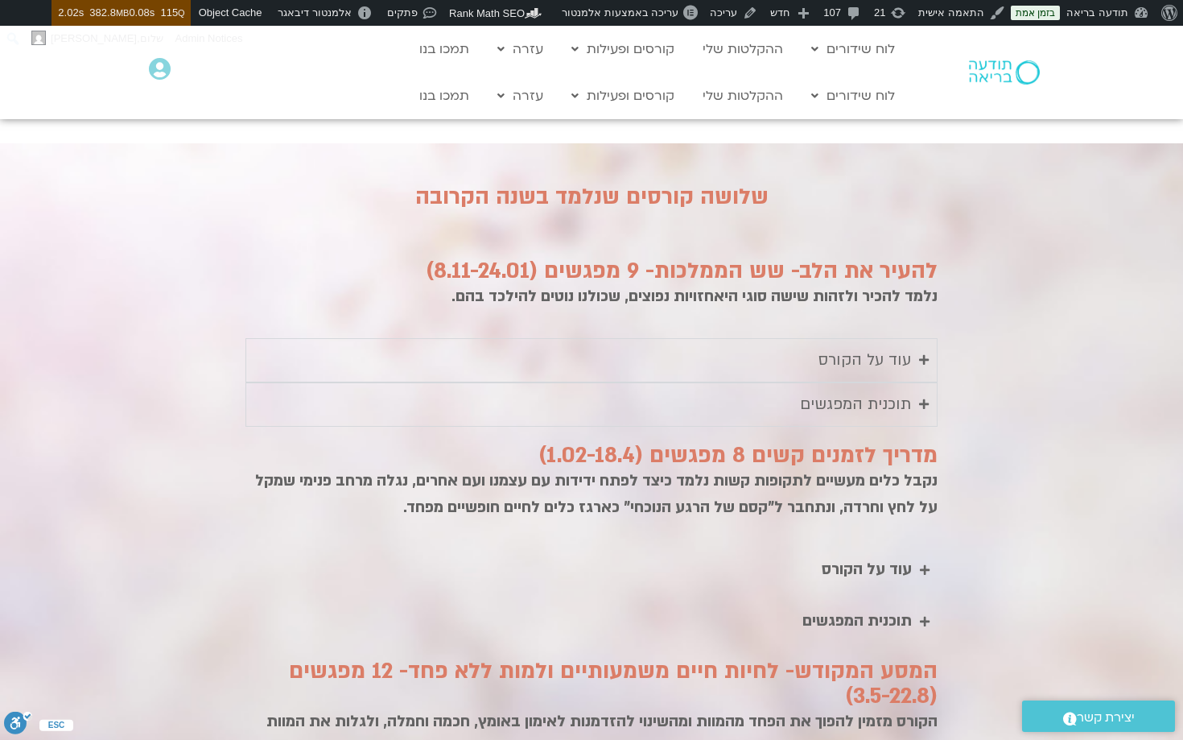
scroll to position [1787, 0]
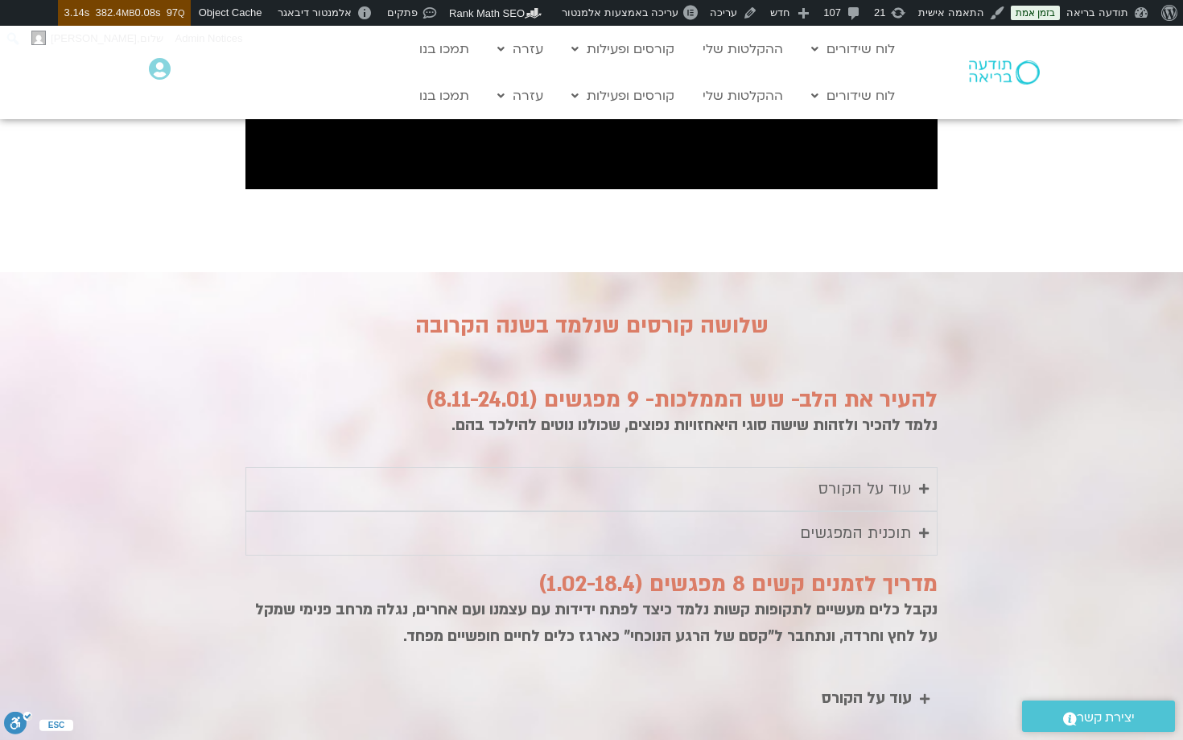
scroll to position [1673, 0]
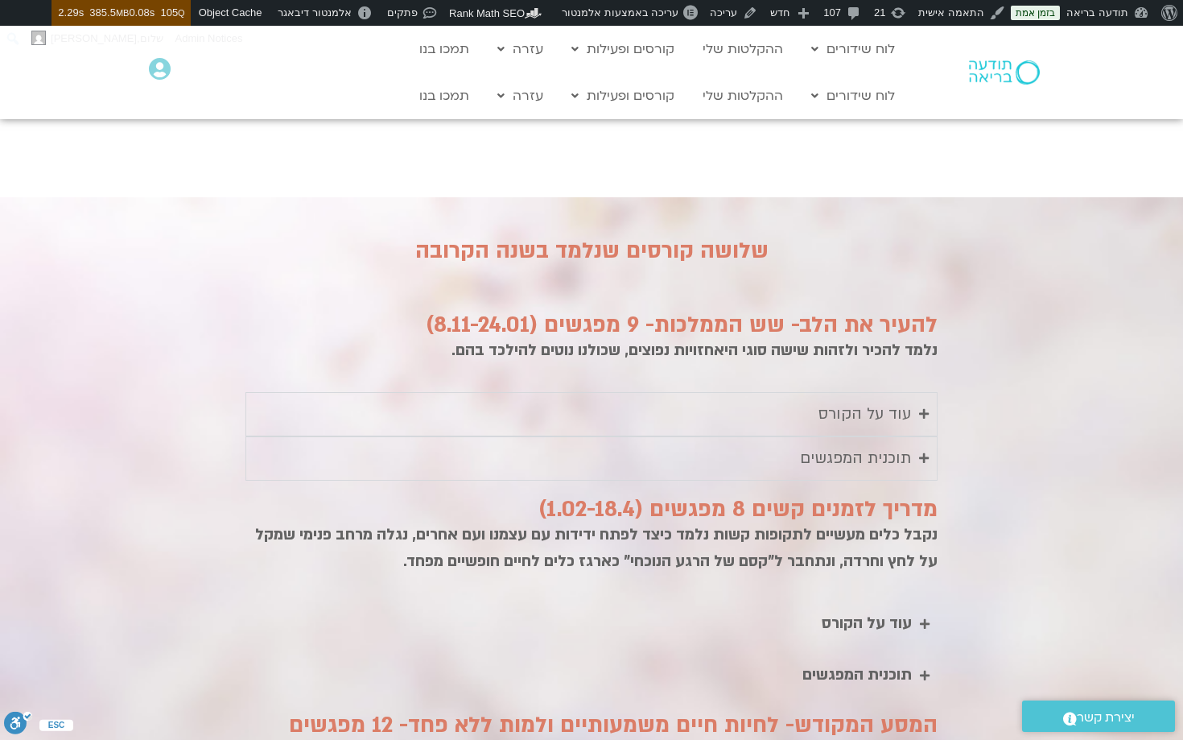
scroll to position [1726, 0]
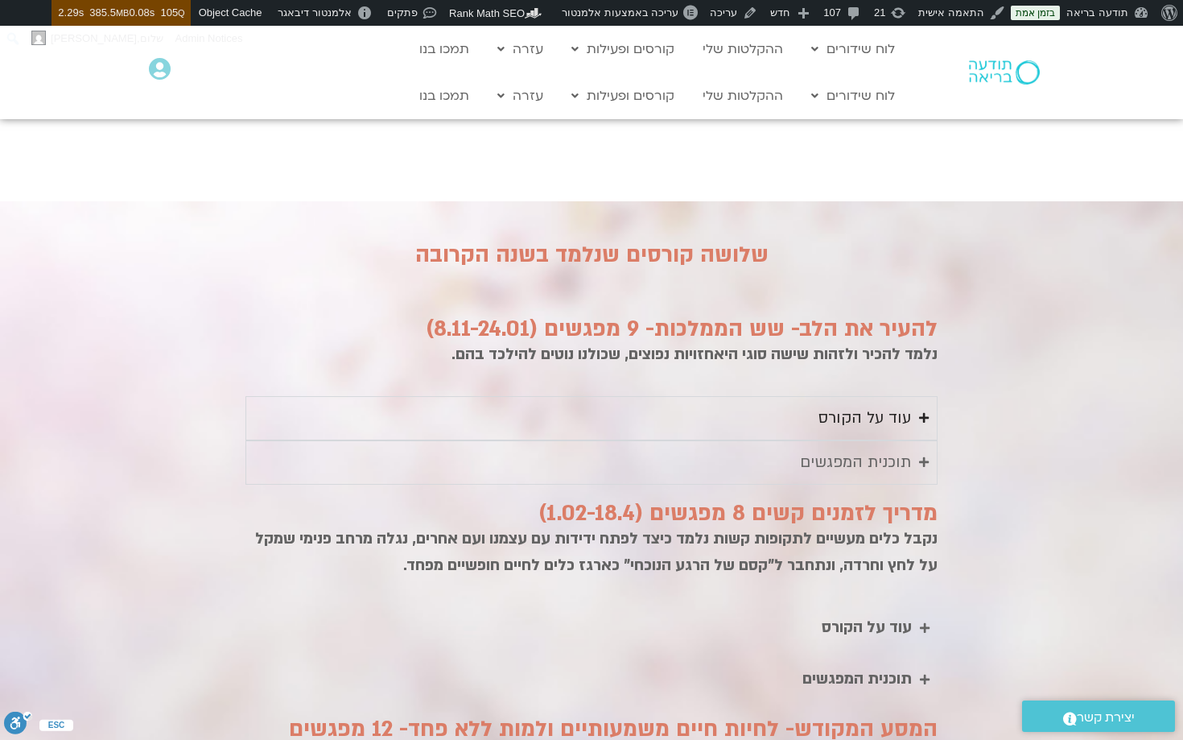
click at [875, 405] on div "עוד על הקורס" at bounding box center [865, 418] width 93 height 27
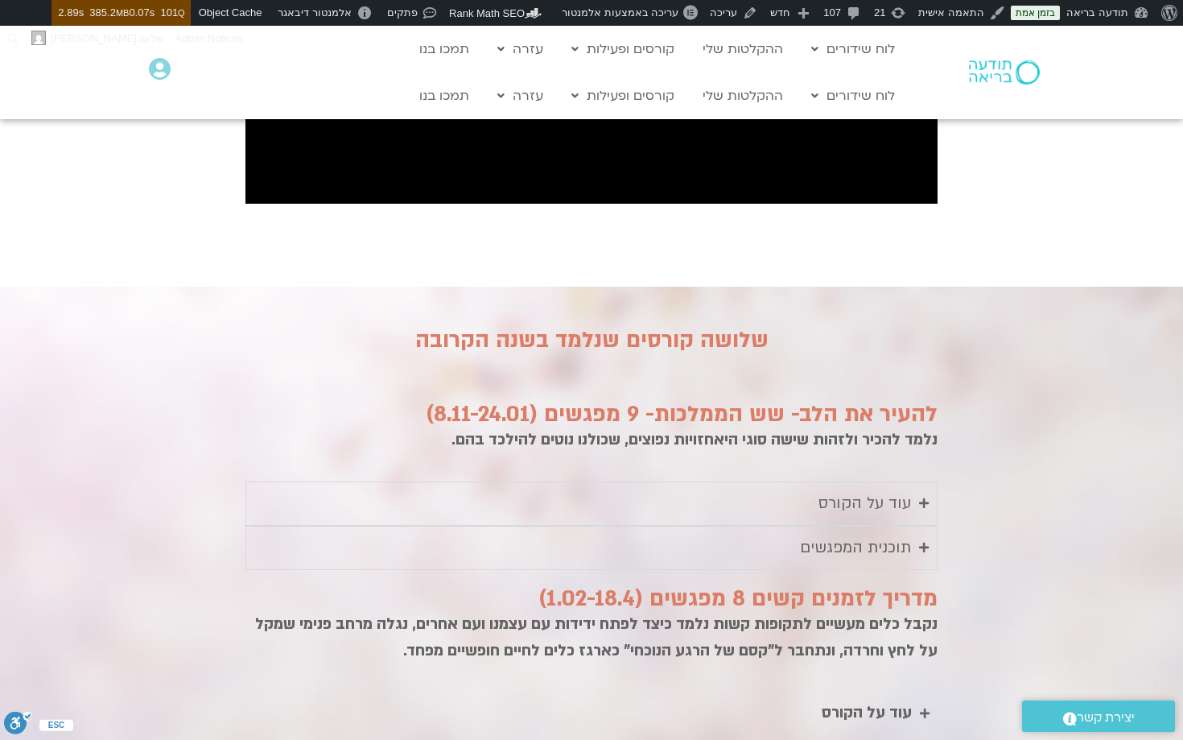
scroll to position [1637, 0]
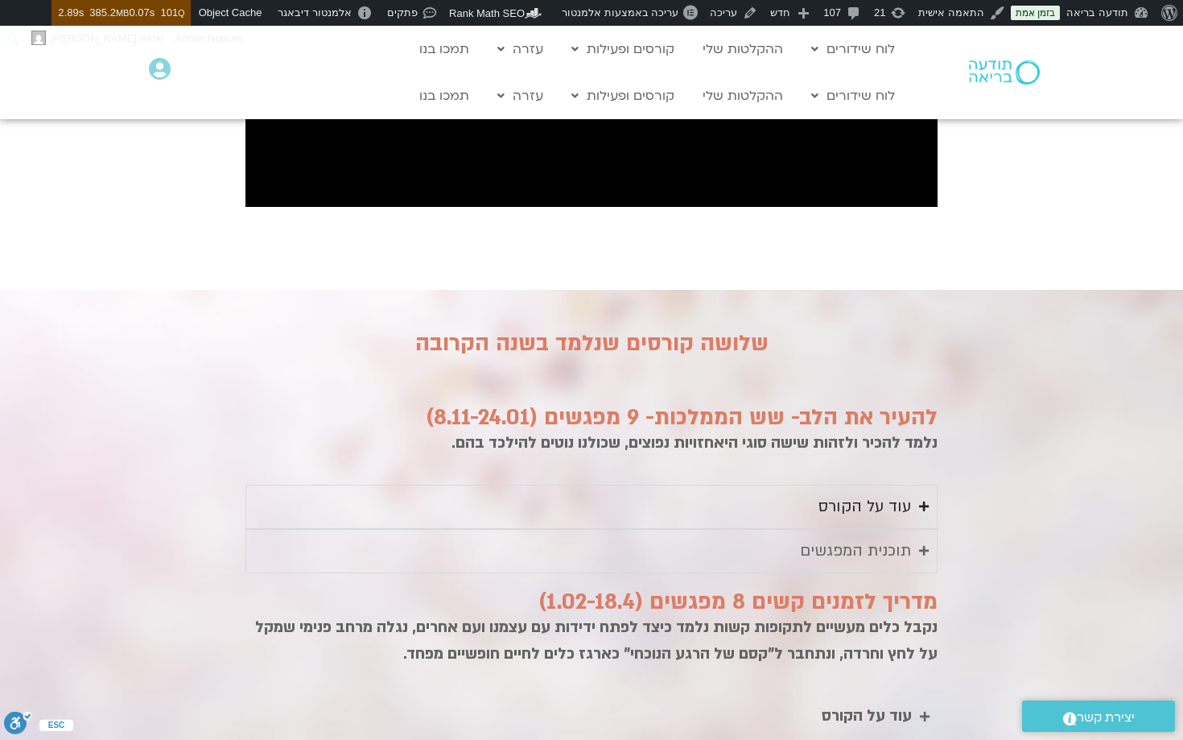
click at [879, 494] on div "עוד על הקורס" at bounding box center [865, 507] width 93 height 27
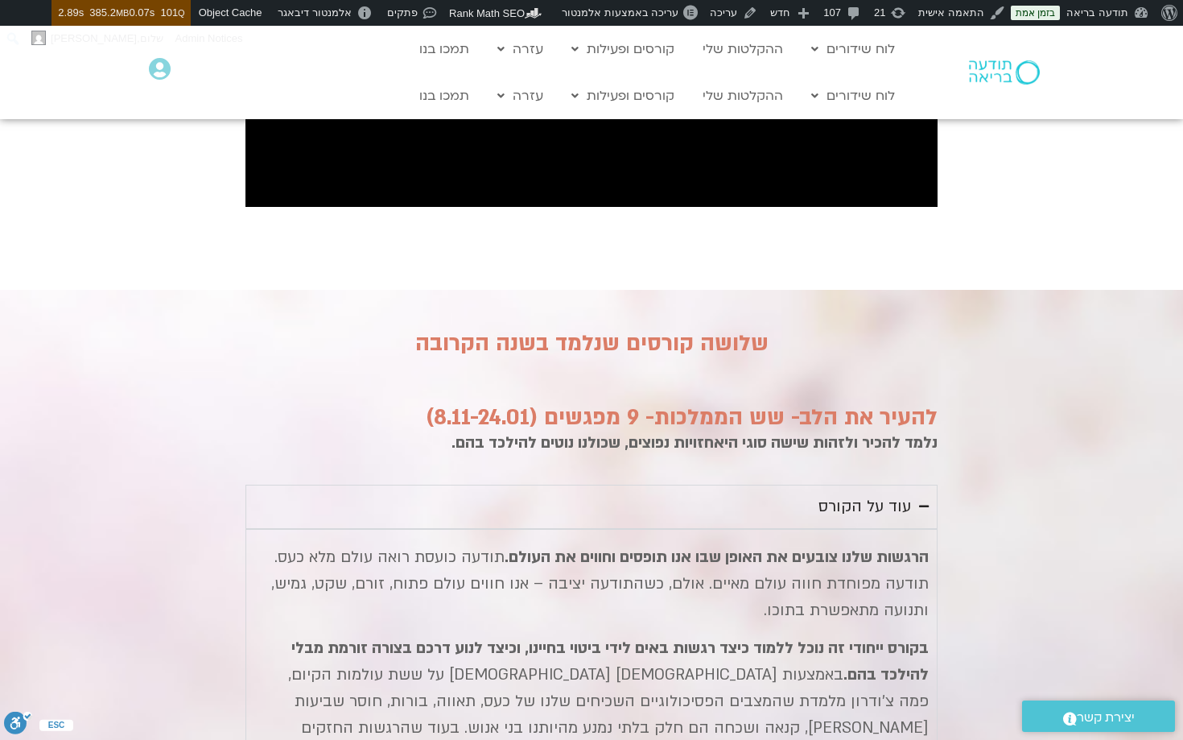
click at [879, 494] on div "עוד על הקורס" at bounding box center [865, 507] width 93 height 27
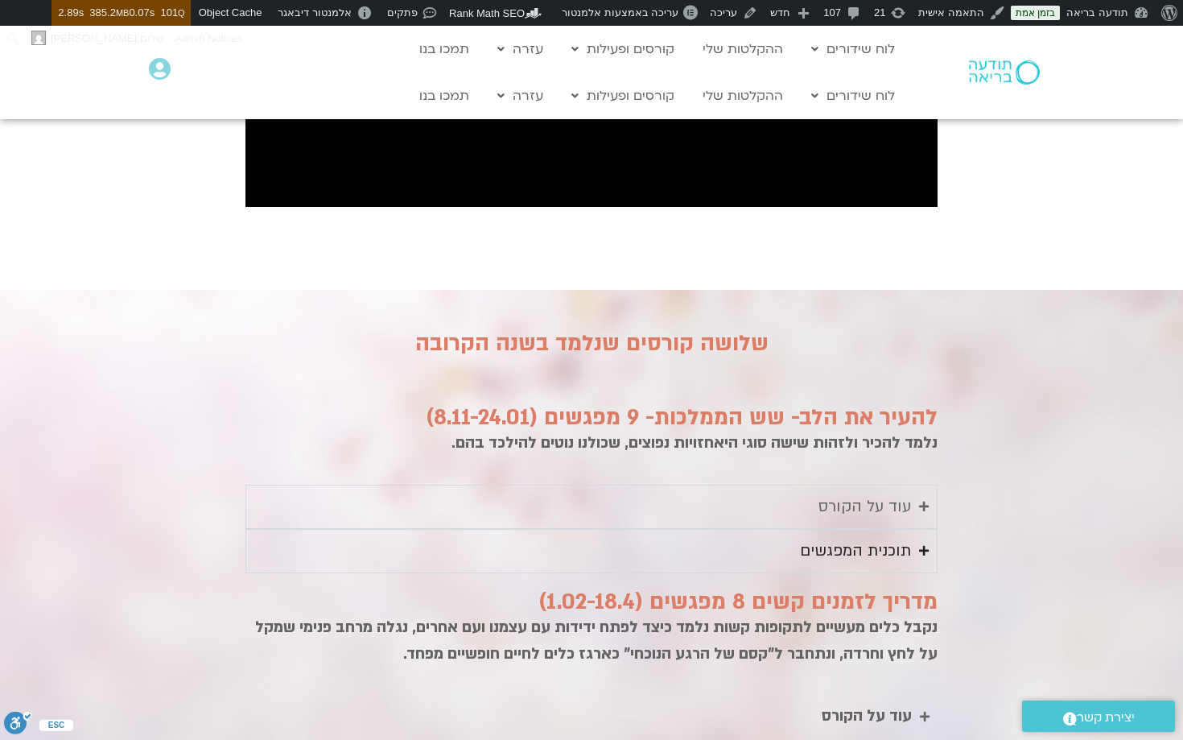
click at [881, 538] on div "תוכנית המפגשים" at bounding box center [855, 551] width 111 height 27
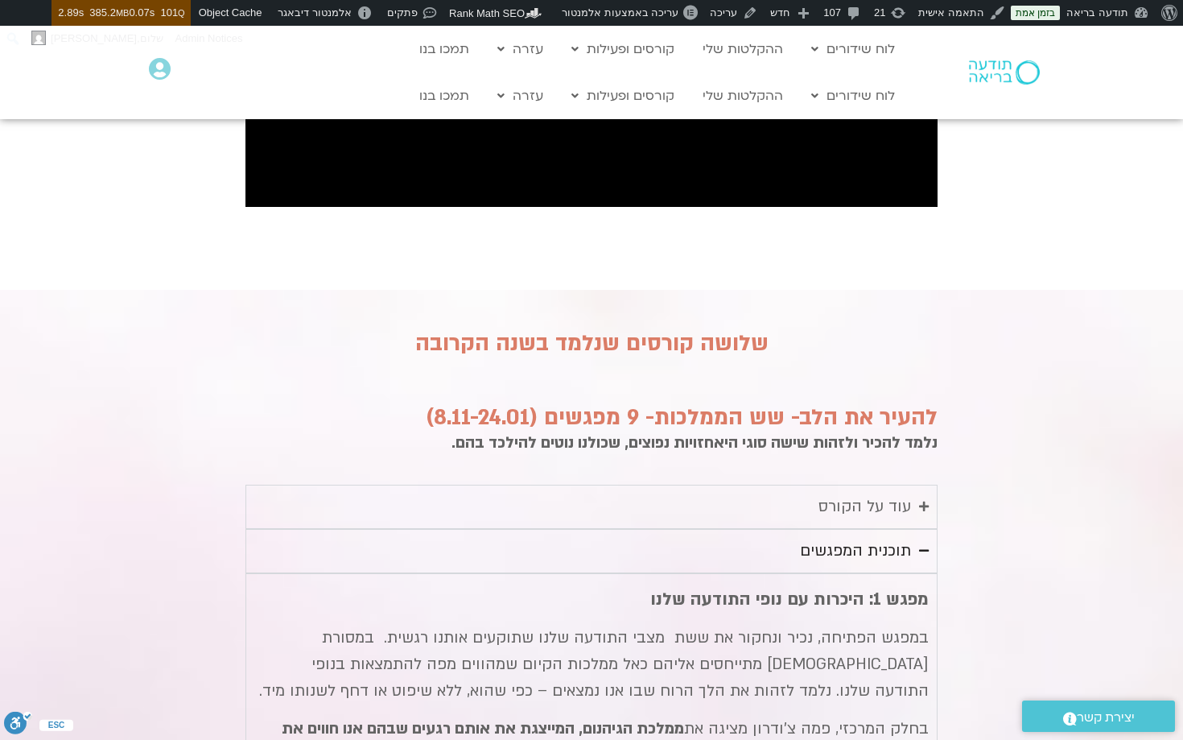
click at [843, 538] on div "תוכנית המפגשים" at bounding box center [855, 551] width 111 height 27
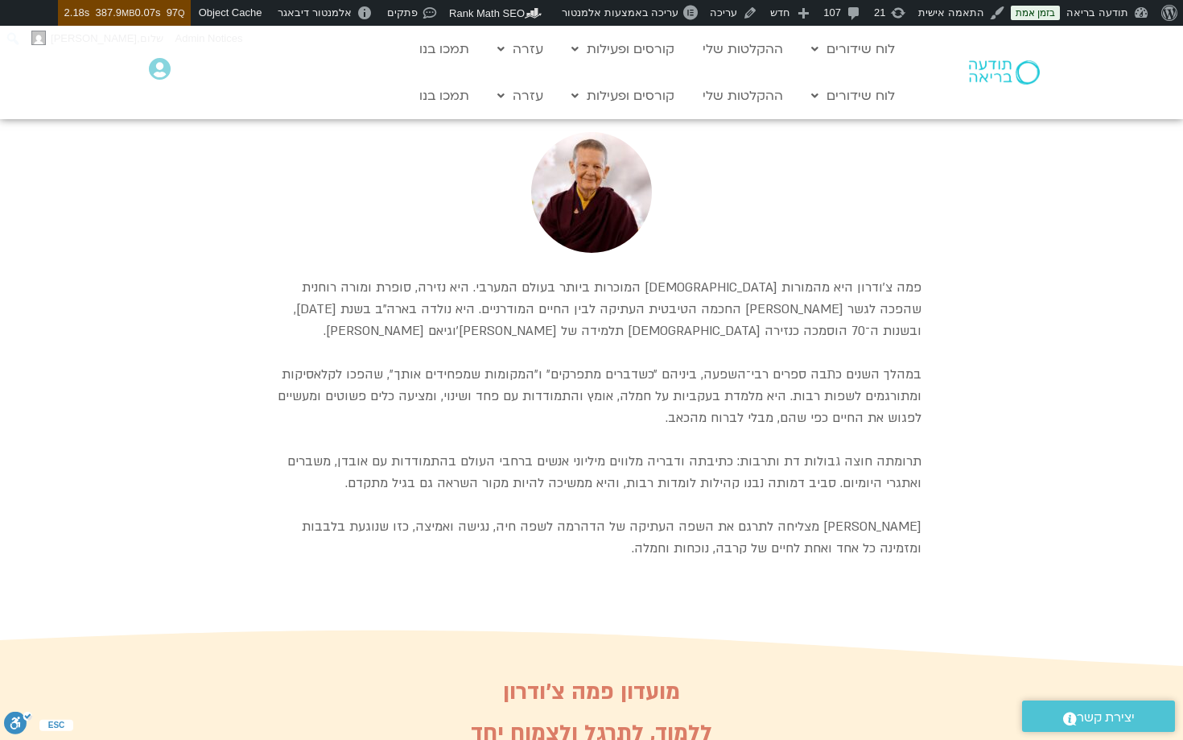
scroll to position [2772, 0]
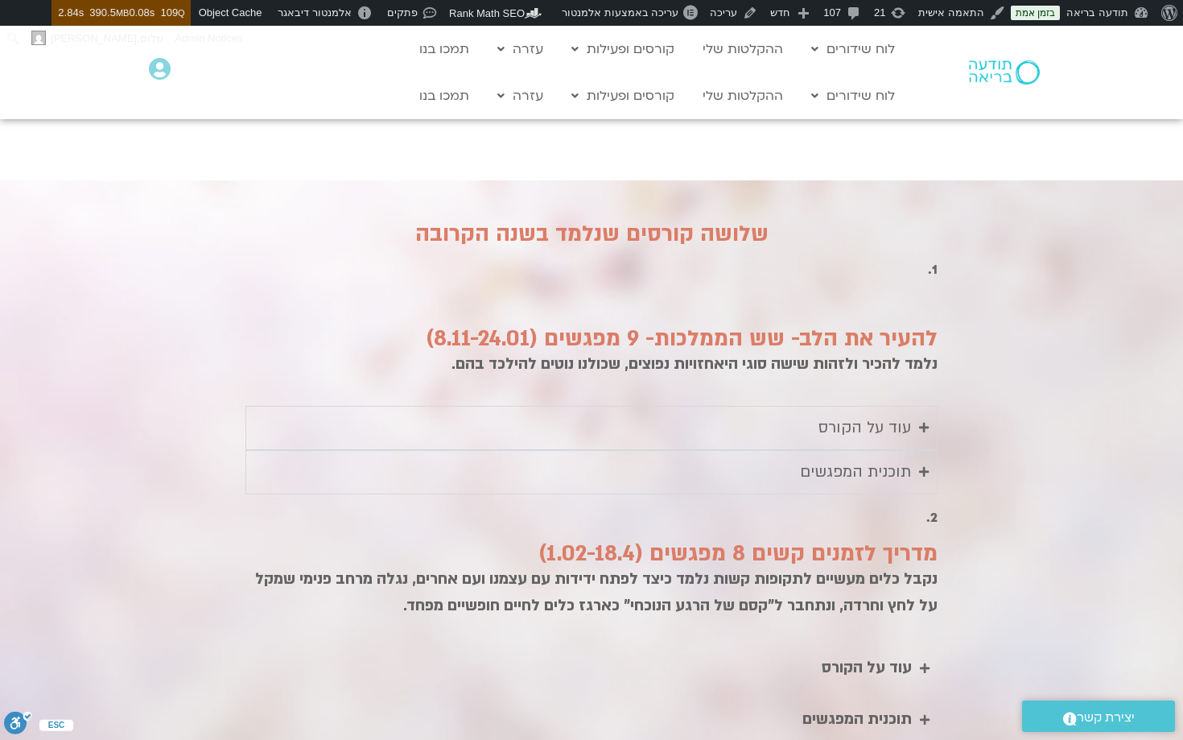
scroll to position [1703, 0]
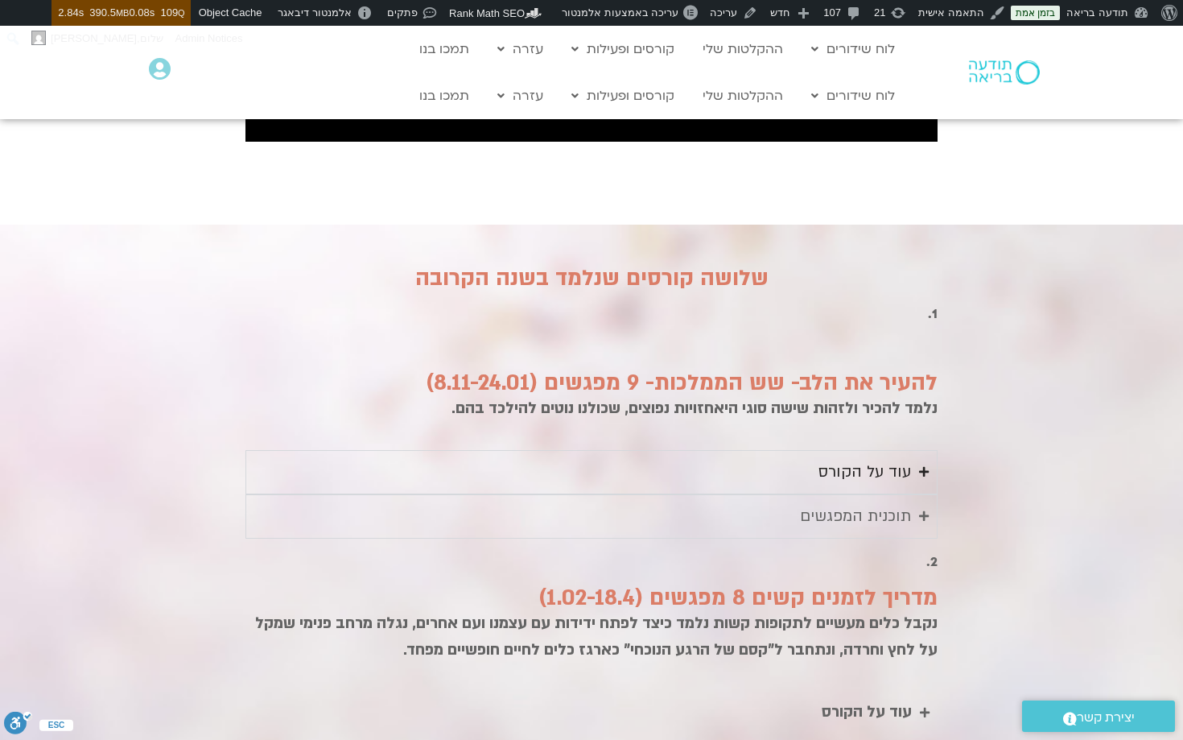
click at [922, 466] on icon "Accordion. Open links with Enter or Space, close with Escape, and navigate with…" at bounding box center [924, 471] width 10 height 11
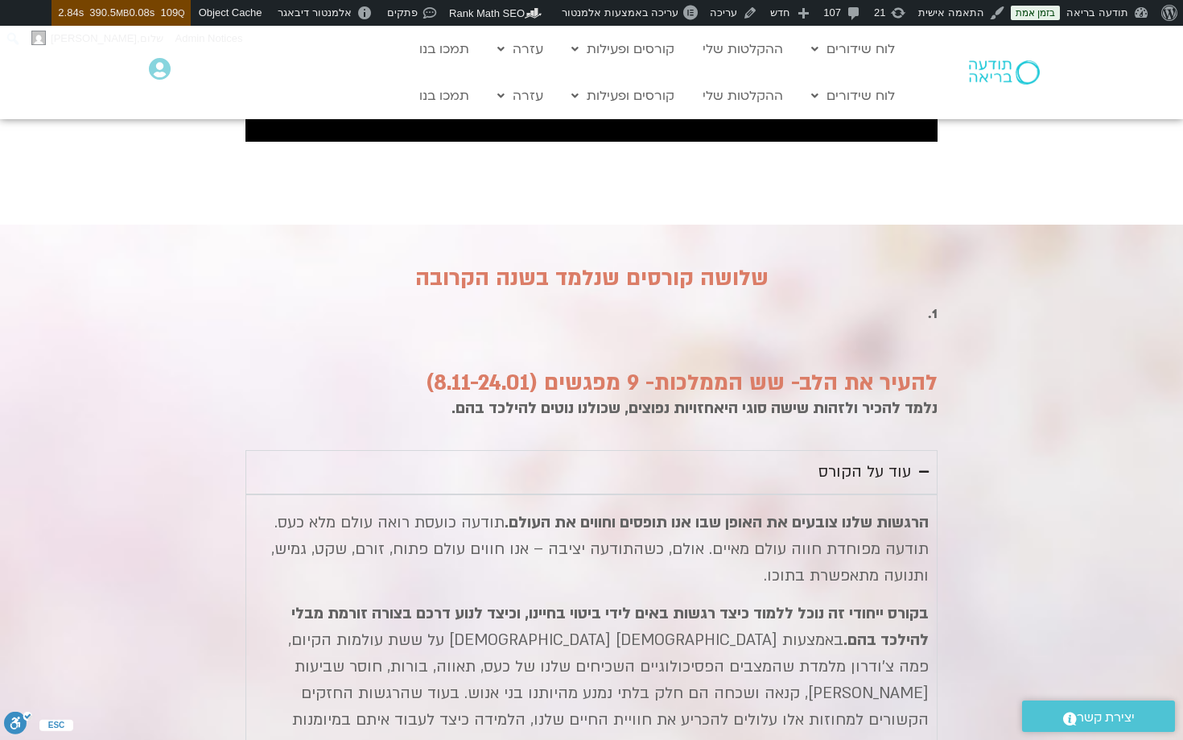
click at [922, 466] on icon "Accordion. Open links with Enter or Space, close with Escape, and navigate with…" at bounding box center [924, 471] width 10 height 11
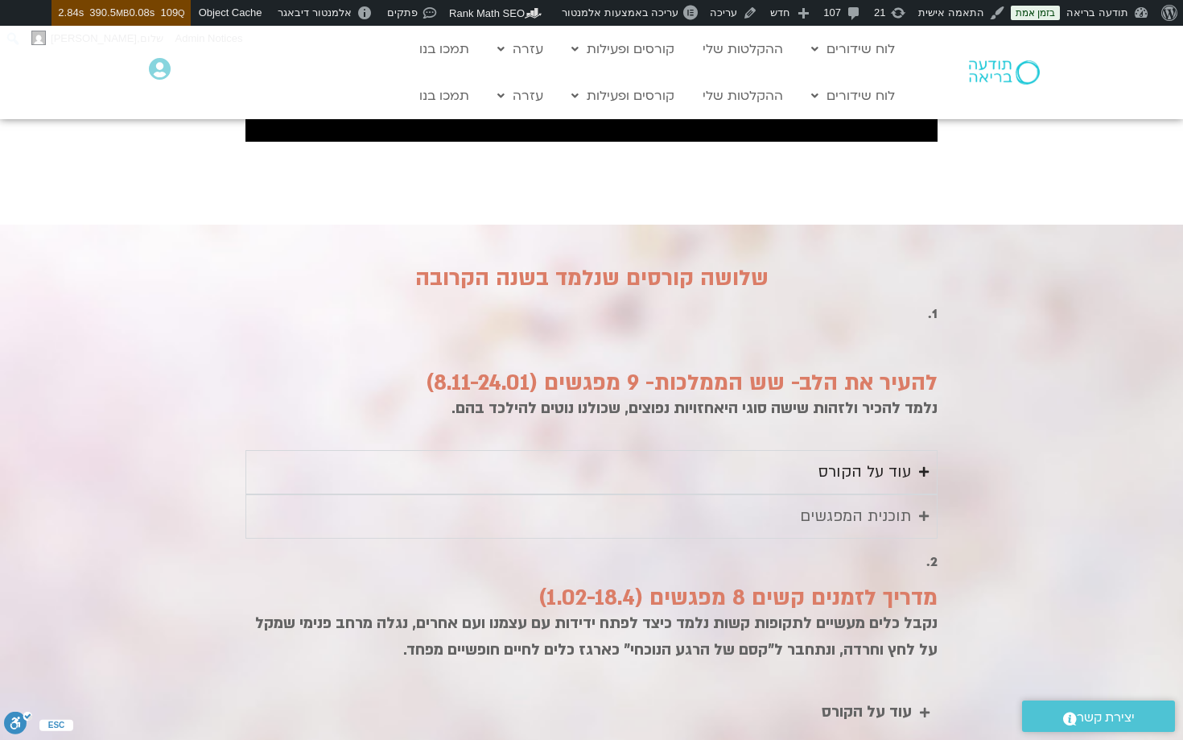
click at [922, 466] on icon "Accordion. Open links with Enter or Space, close with Escape, and navigate with…" at bounding box center [924, 471] width 10 height 11
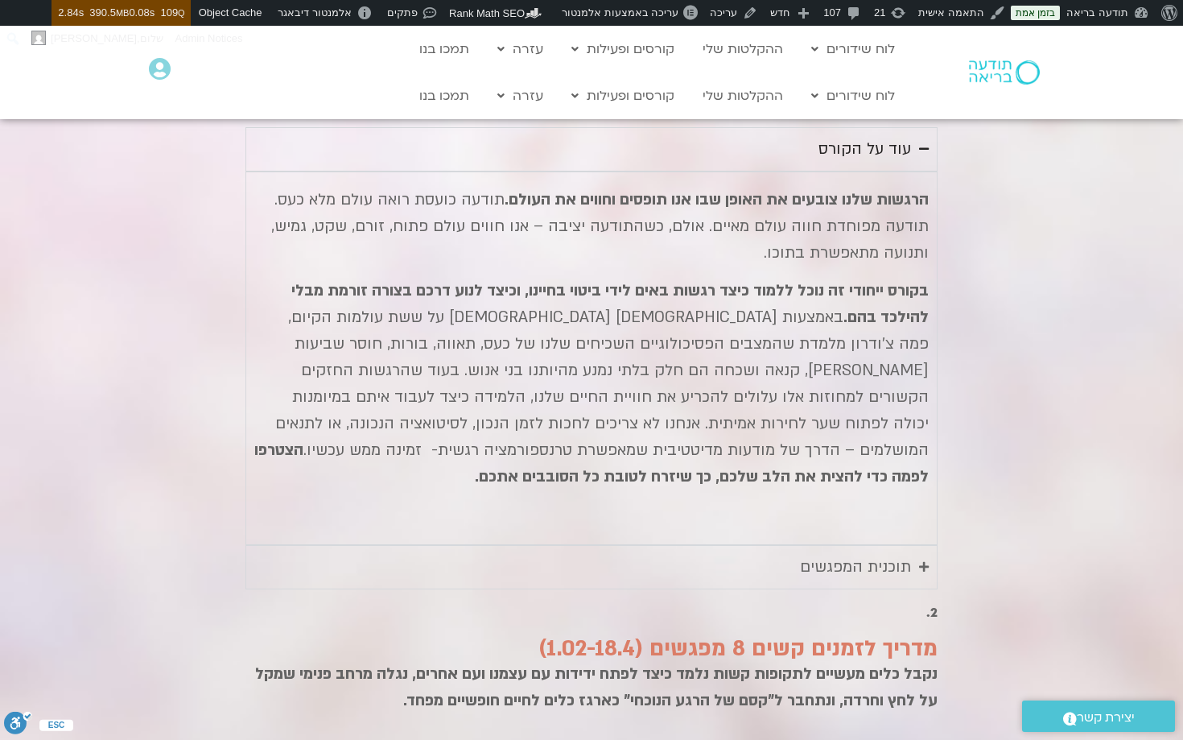
scroll to position [2030, 0]
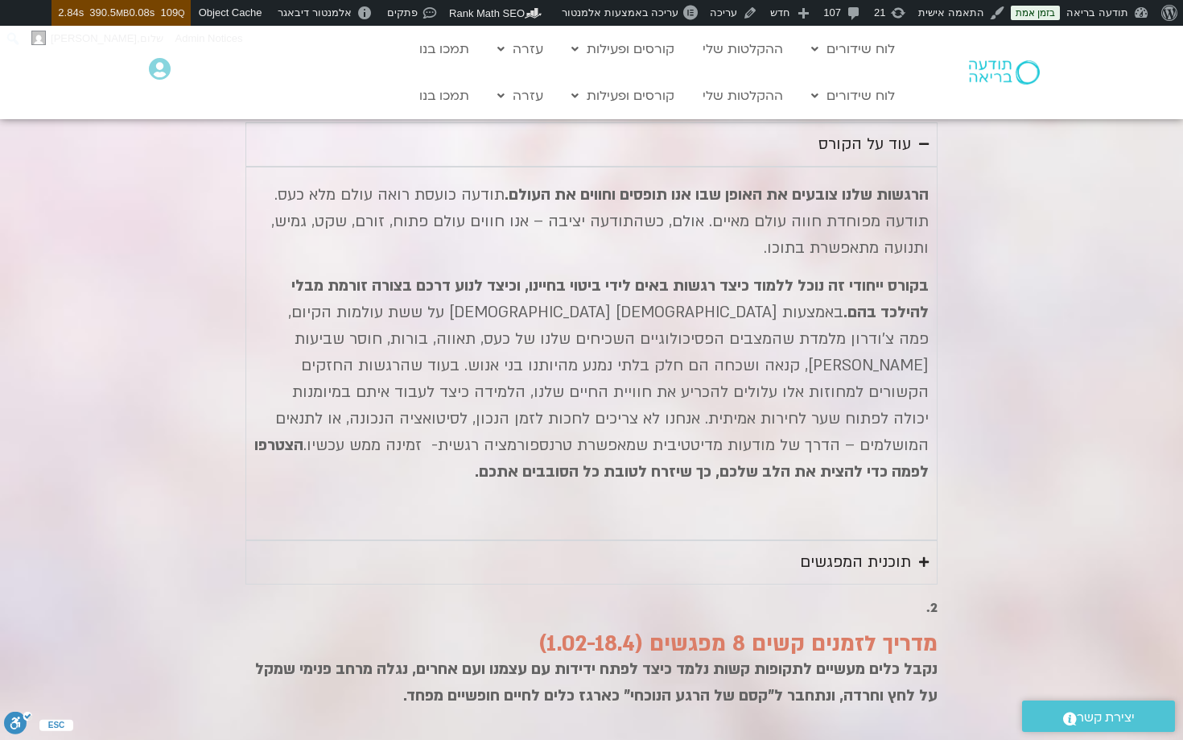
click at [898, 549] on div "תוכנית המפגשים" at bounding box center [855, 562] width 111 height 27
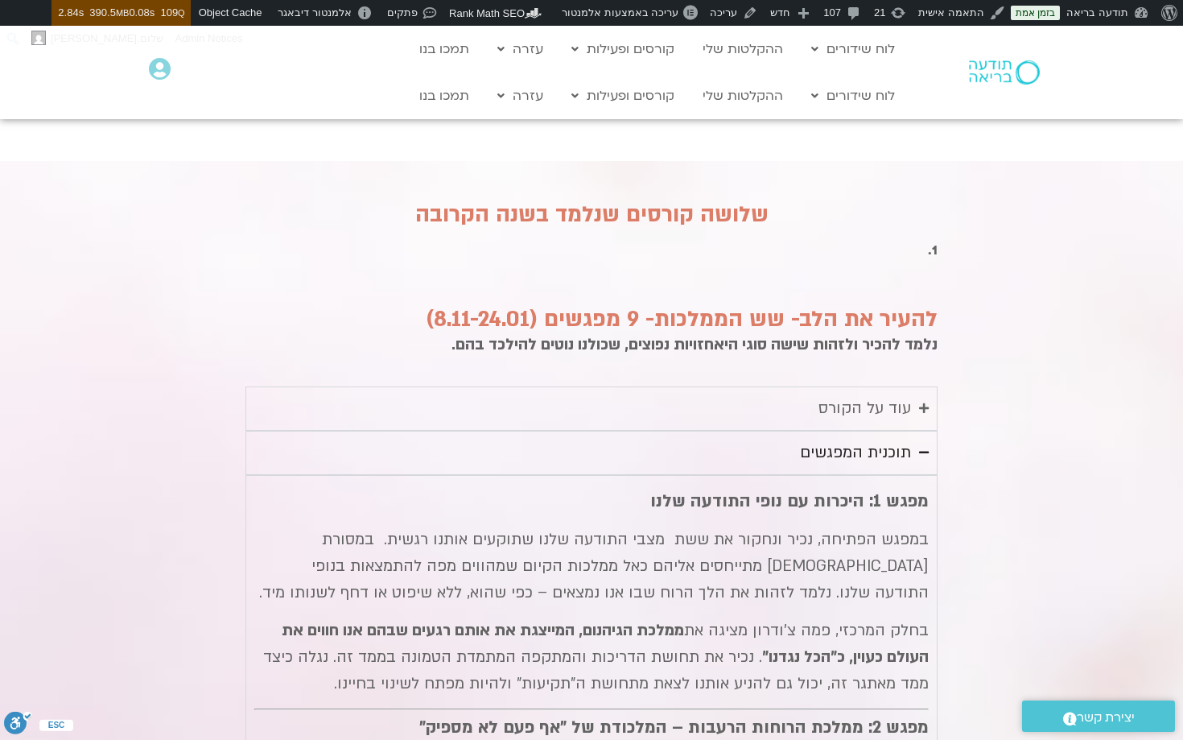
scroll to position [1762, 0]
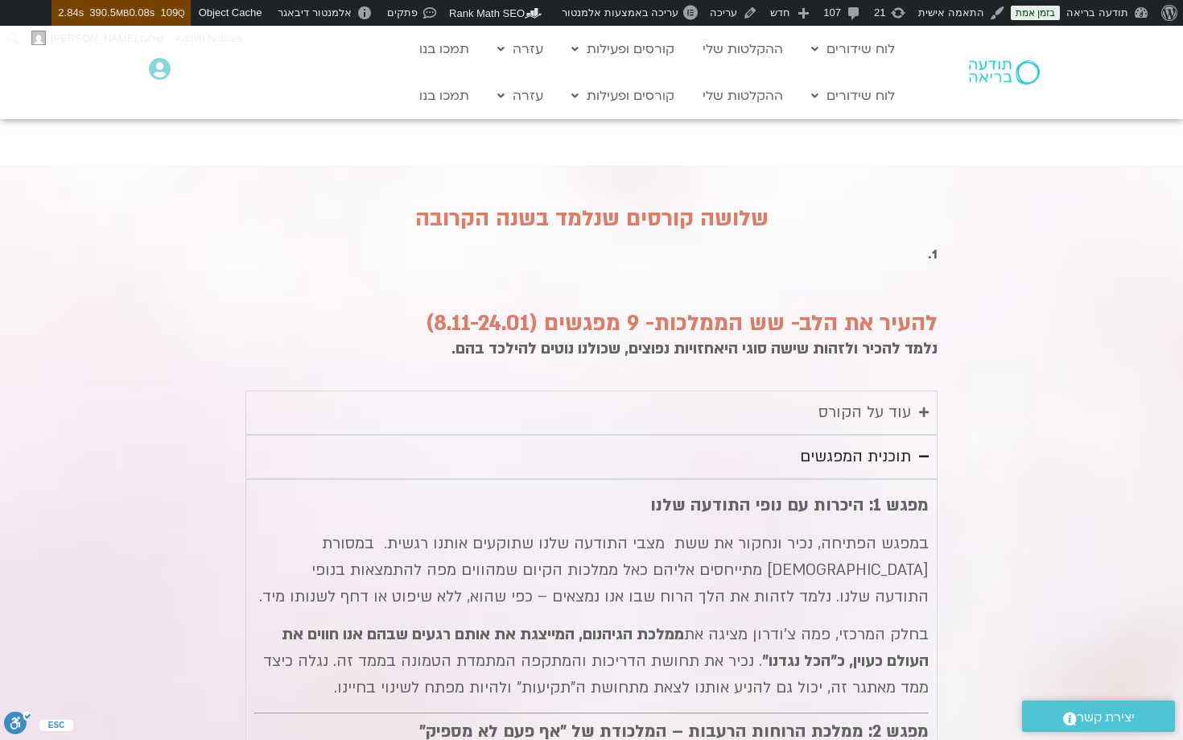
click at [892, 444] on div "תוכנית המפגשים" at bounding box center [855, 457] width 111 height 27
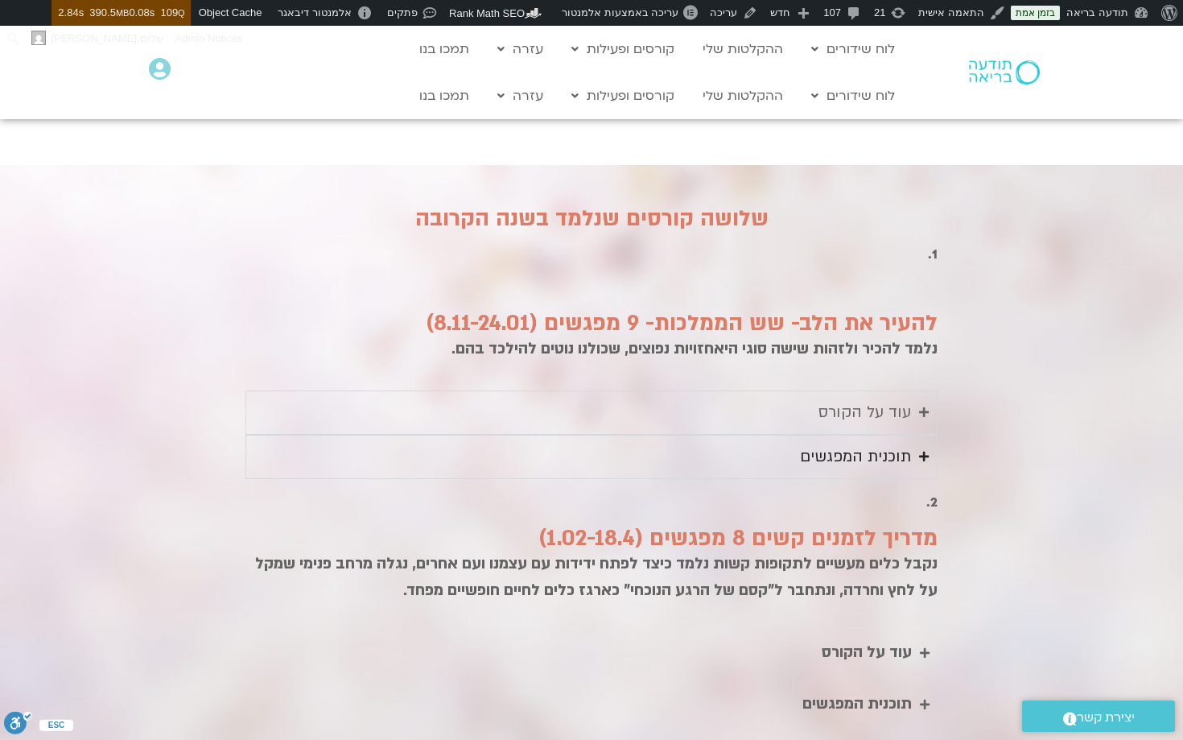
click at [878, 444] on div "תוכנית המפגשים" at bounding box center [855, 457] width 111 height 27
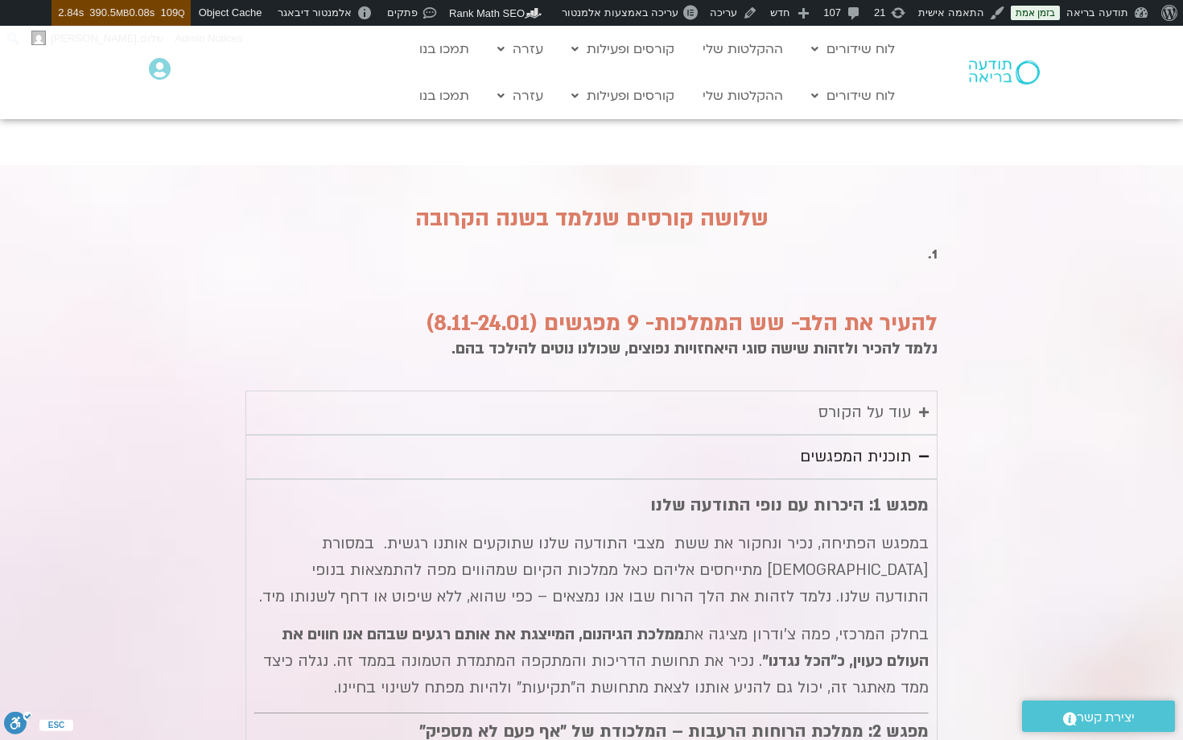
click at [878, 444] on div "תוכנית המפגשים" at bounding box center [855, 457] width 111 height 27
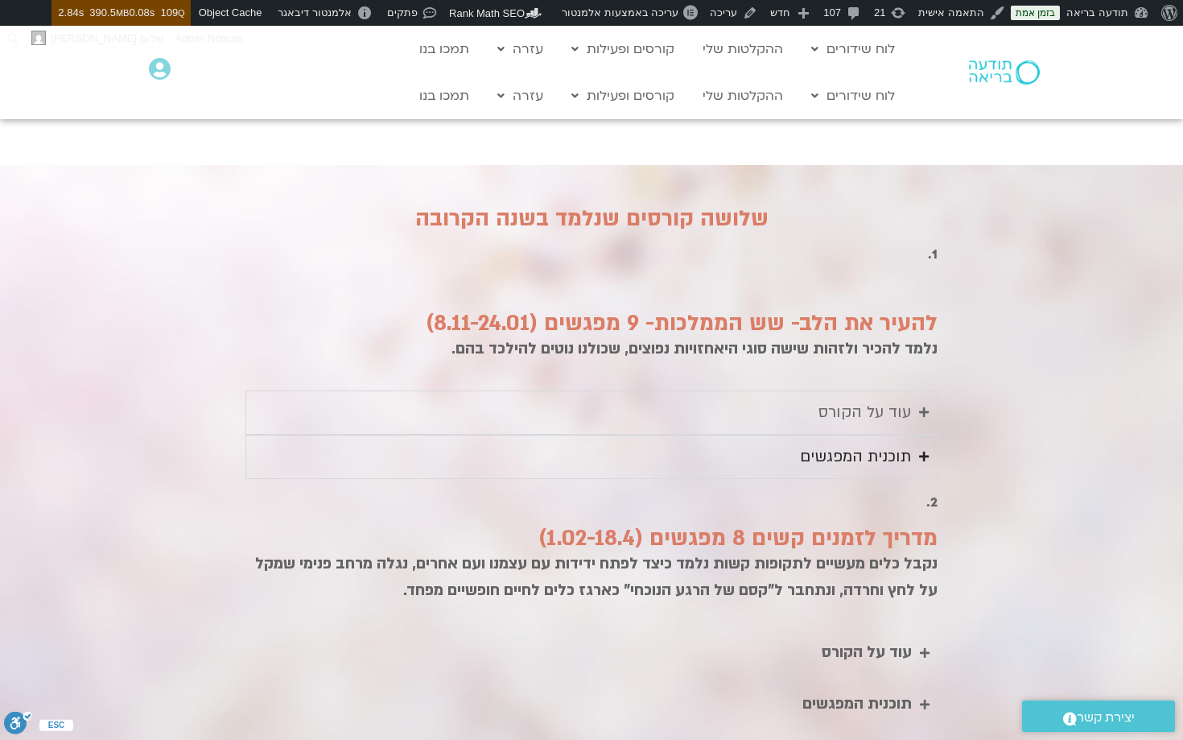
click at [921, 451] on icon "Accordion. Open links with Enter or Space, close with Escape, and navigate with…" at bounding box center [924, 456] width 10 height 11
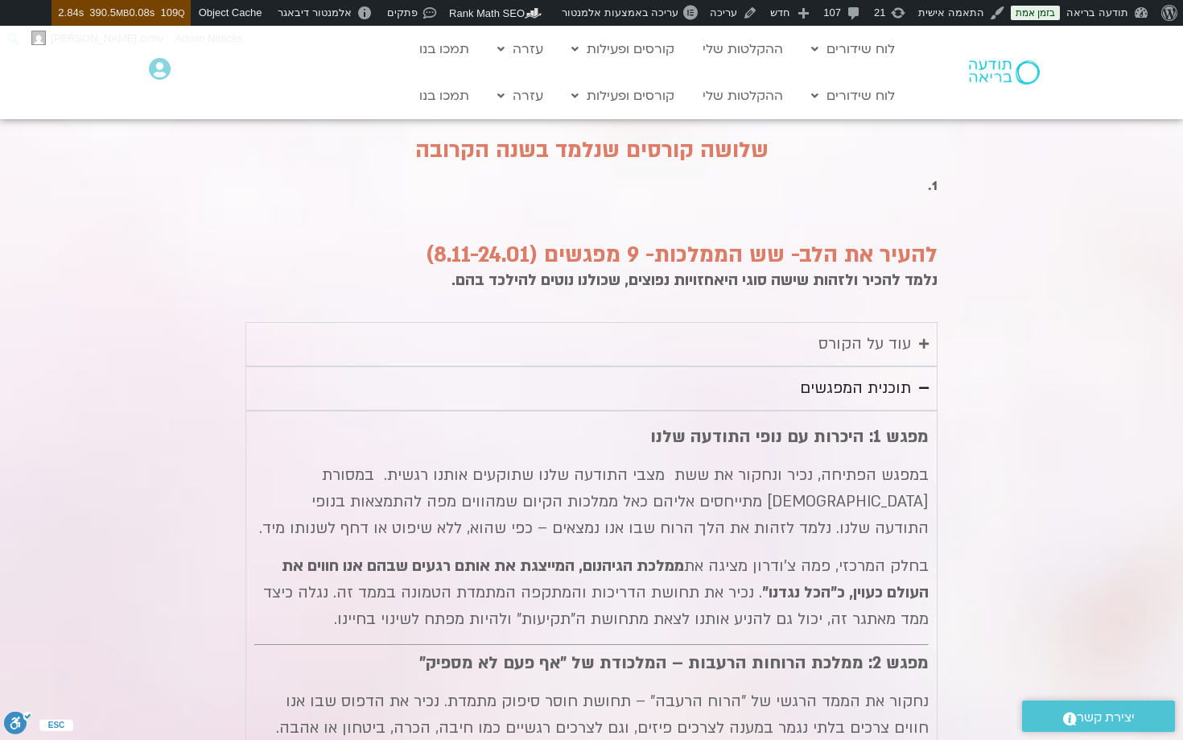
scroll to position [1830, 0]
click at [875, 376] on div "תוכנית המפגשים" at bounding box center [855, 389] width 111 height 27
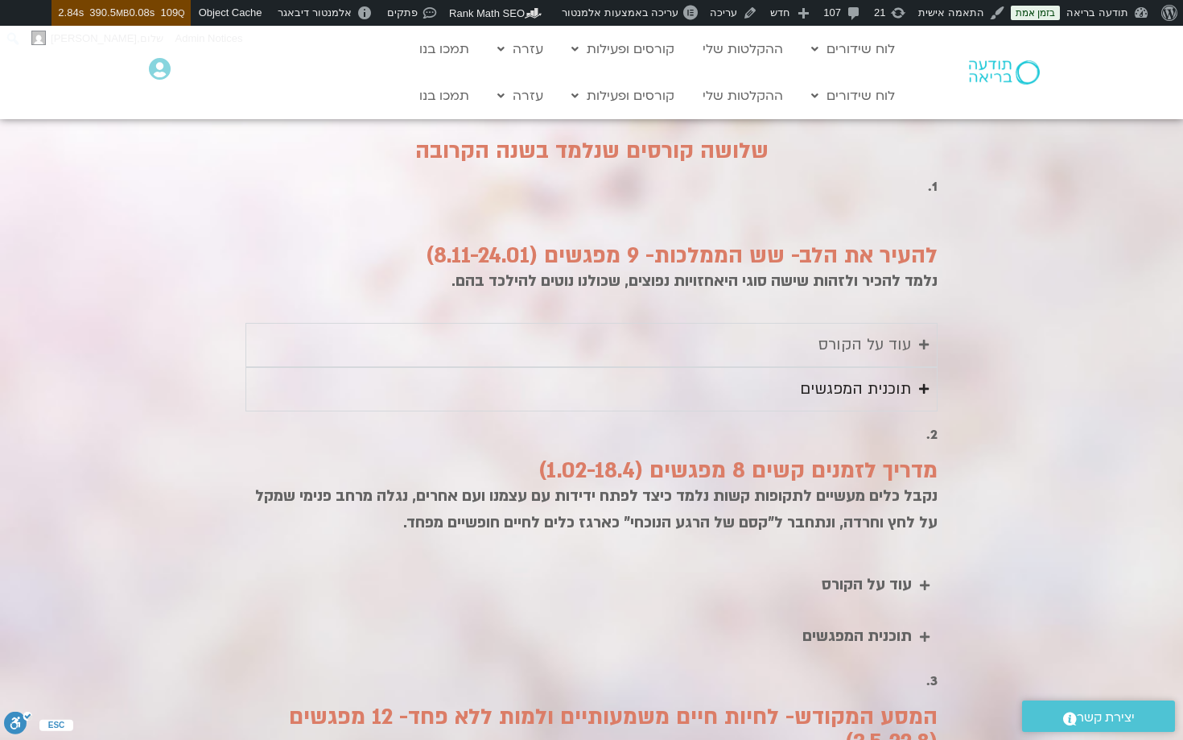
click at [923, 383] on icon "Accordion. Open links with Enter or Space, close with Escape, and navigate with…" at bounding box center [924, 388] width 10 height 11
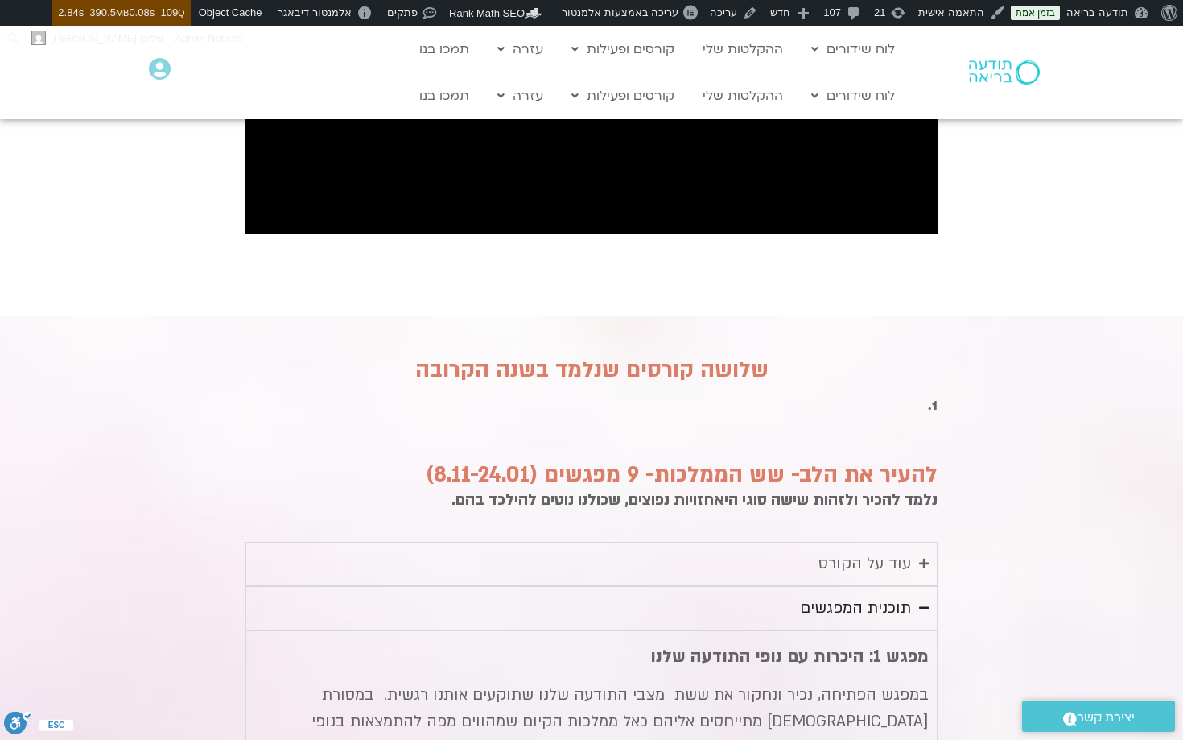
scroll to position [1584, 0]
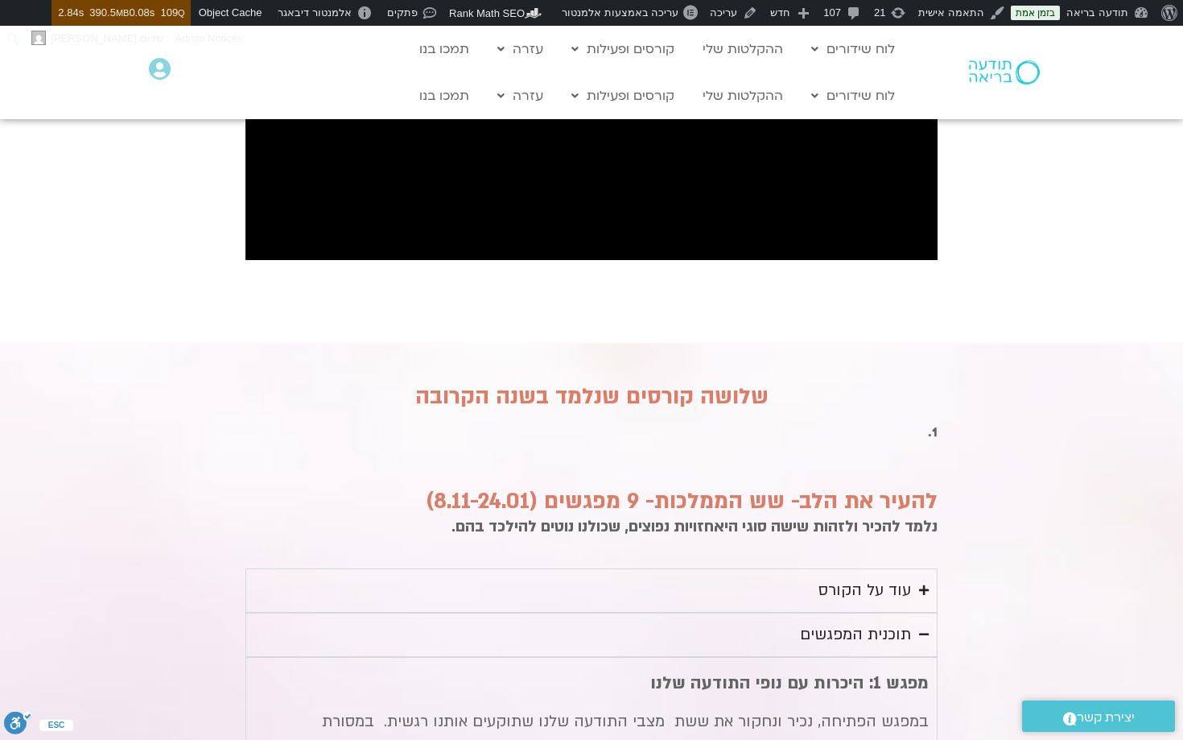
click at [894, 577] on div "עוד על הקורס" at bounding box center [865, 590] width 93 height 27
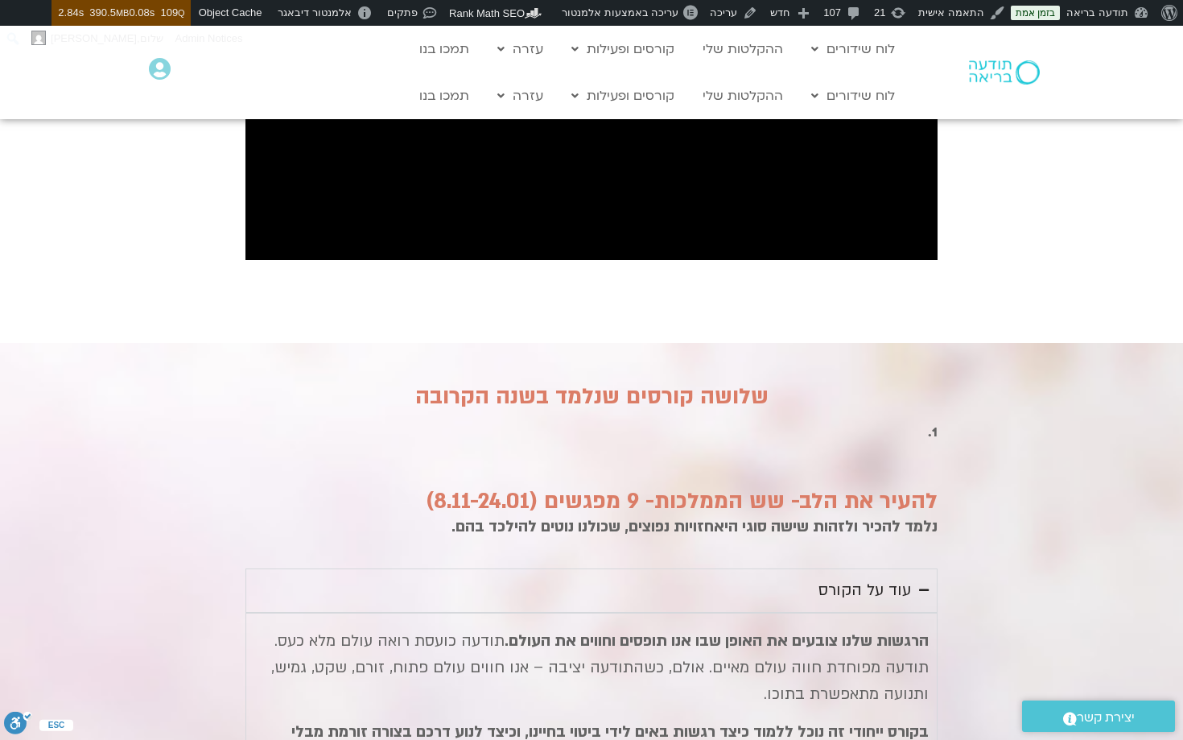
click at [894, 577] on div "עוד על הקורס" at bounding box center [865, 590] width 93 height 27
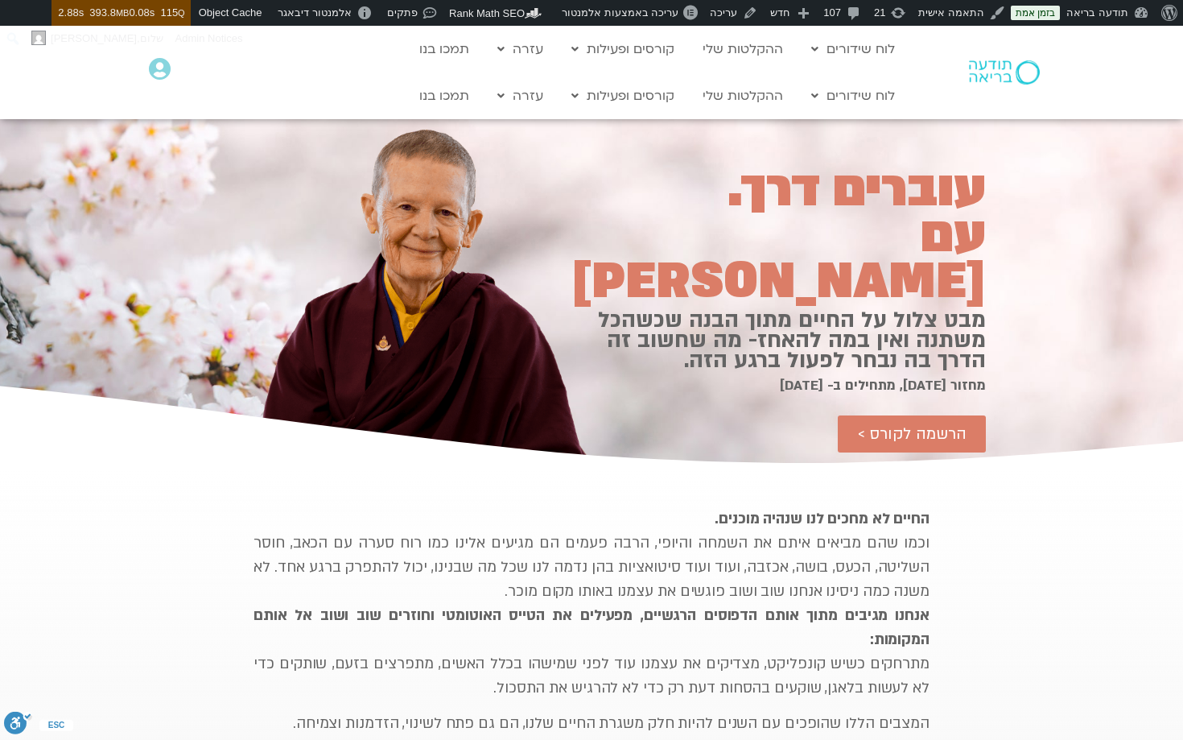
click at [882, 538] on p "החיים לא מחכים לנו שנהיה מוכנים. וכמו שהם מביאים איתם את השמחה והיופי, הרבה פעמ…" at bounding box center [592, 603] width 676 height 193
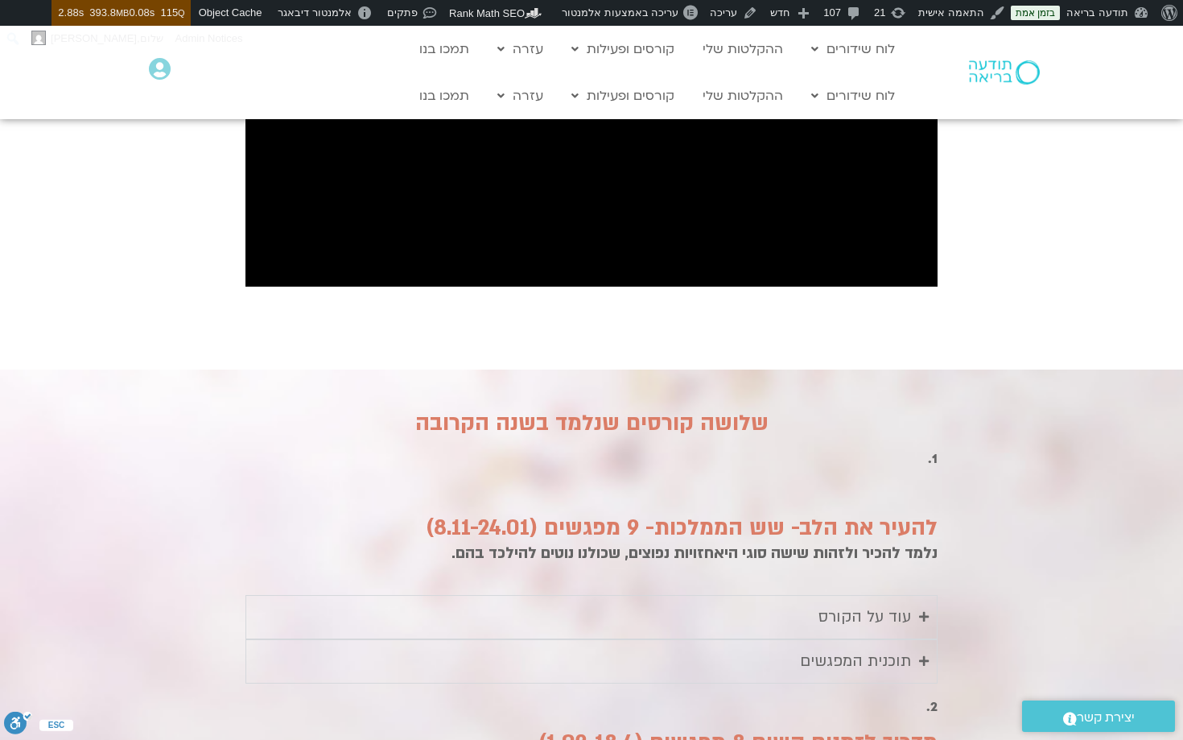
scroll to position [1559, 0]
click at [876, 603] on div "עוד על הקורס" at bounding box center [865, 616] width 93 height 27
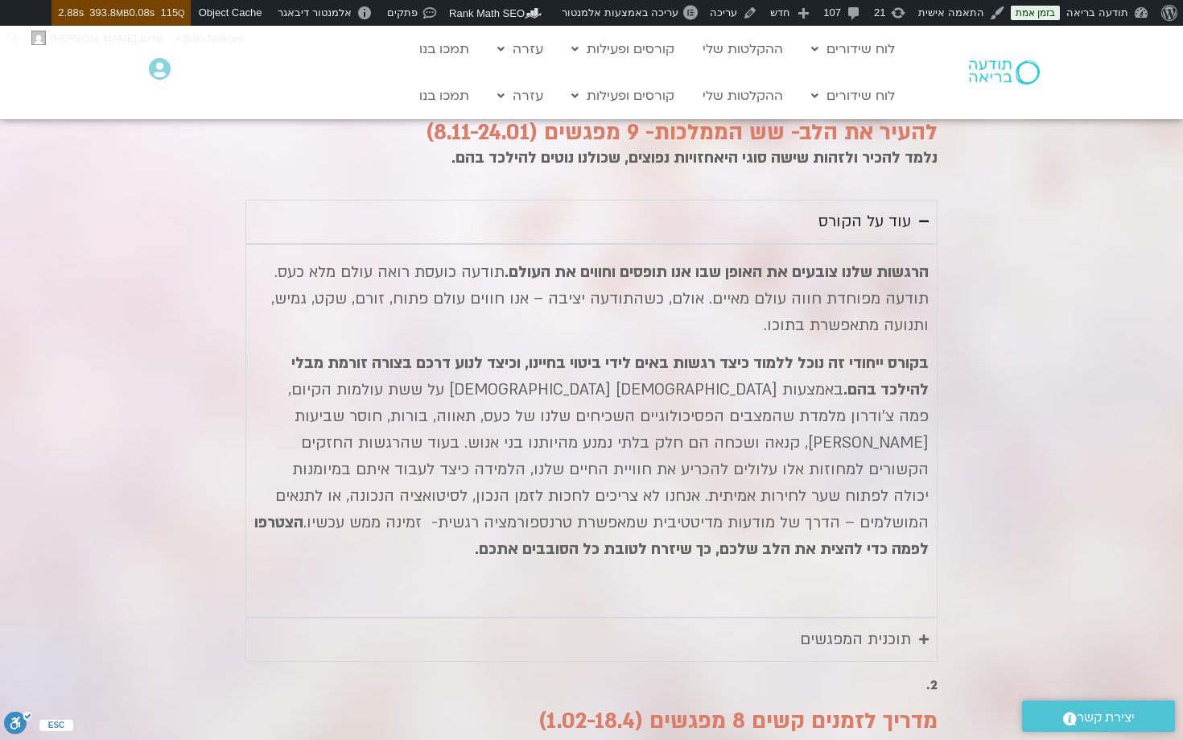
scroll to position [1954, 0]
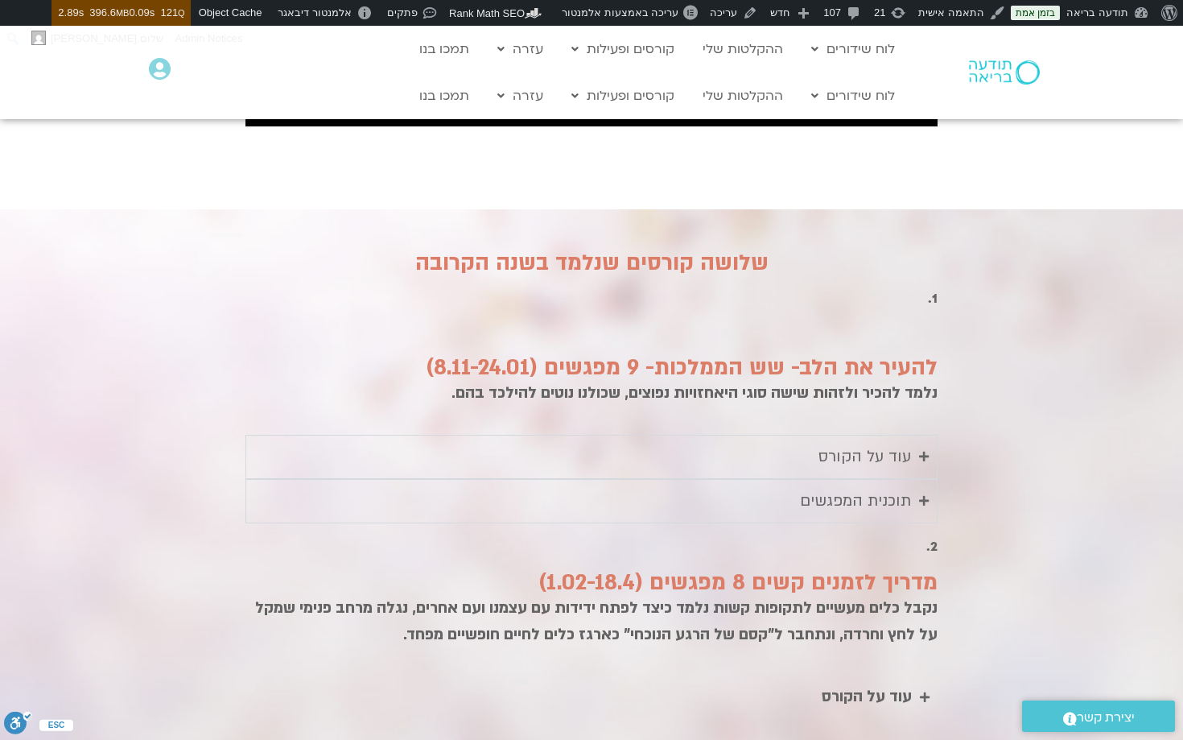
scroll to position [1726, 0]
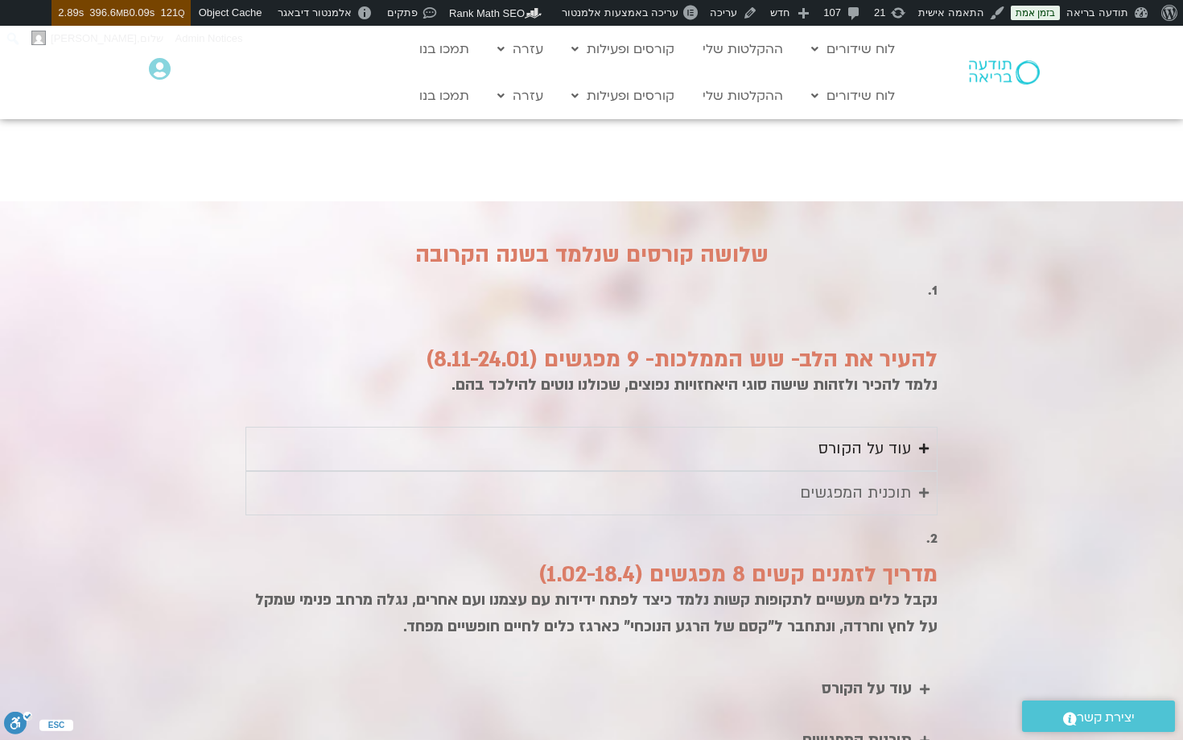
click at [823, 436] on div "עוד על הקורס" at bounding box center [865, 449] width 93 height 27
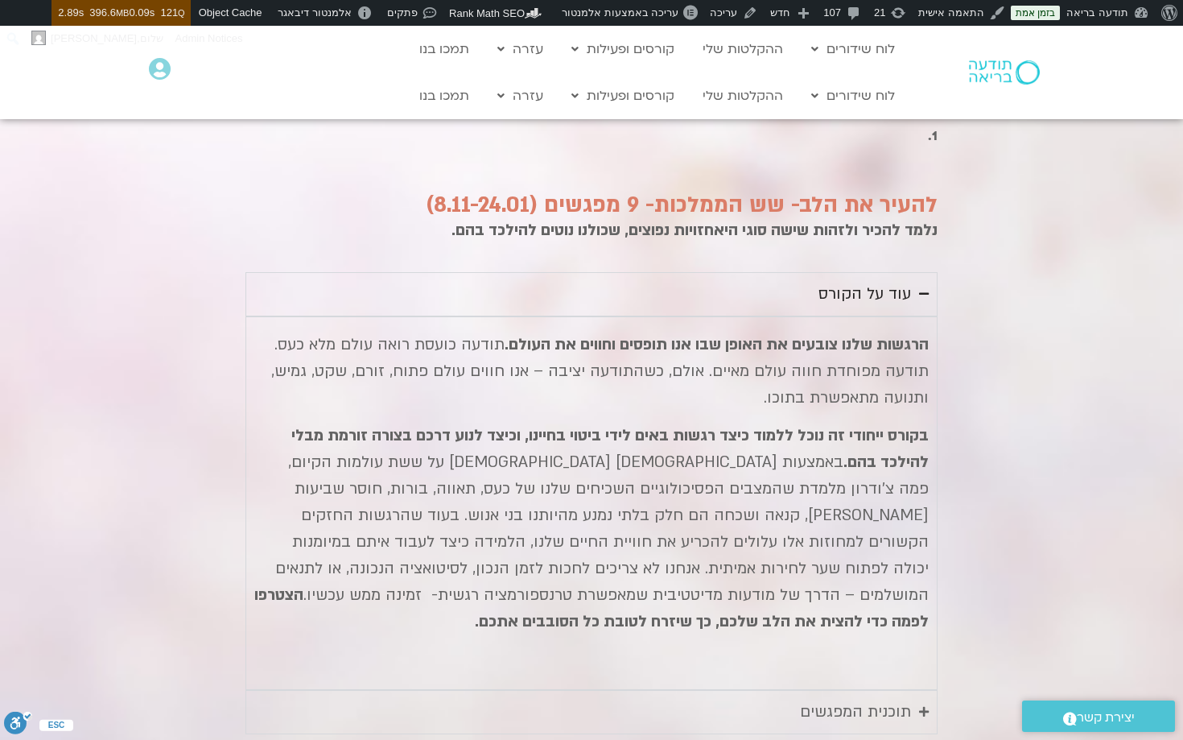
scroll to position [1887, 0]
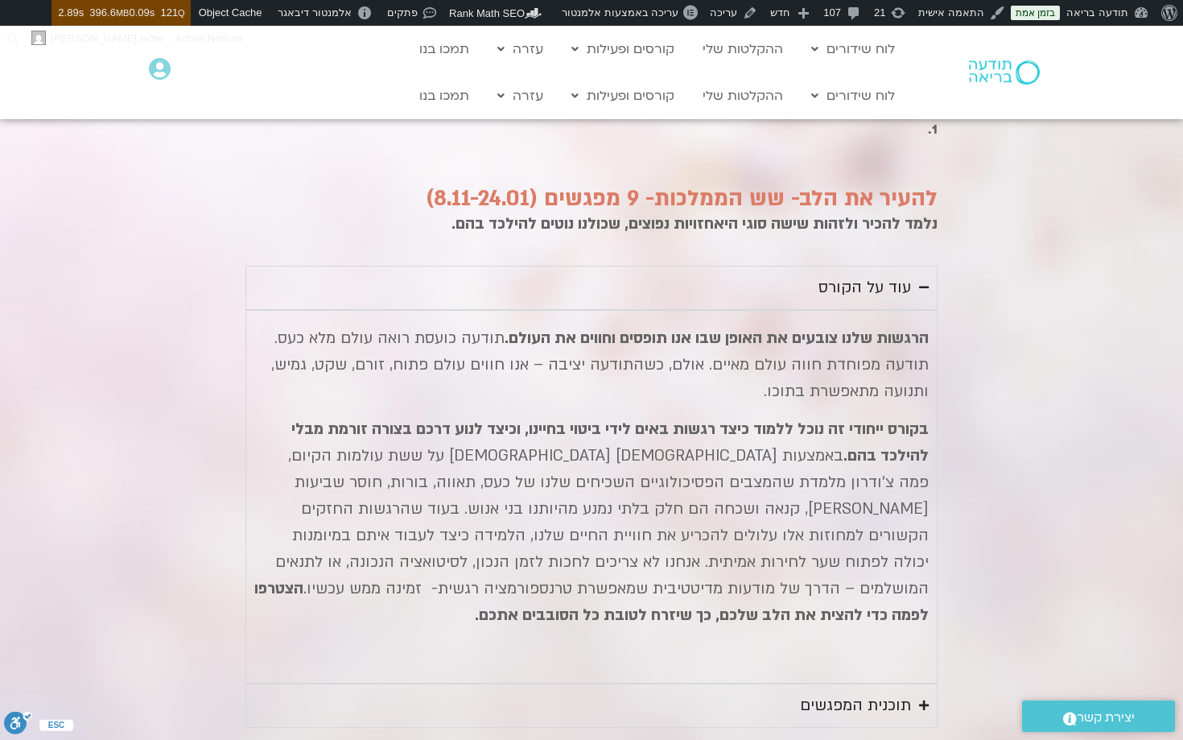
click at [851, 692] on div "תוכנית המפגשים" at bounding box center [855, 705] width 111 height 27
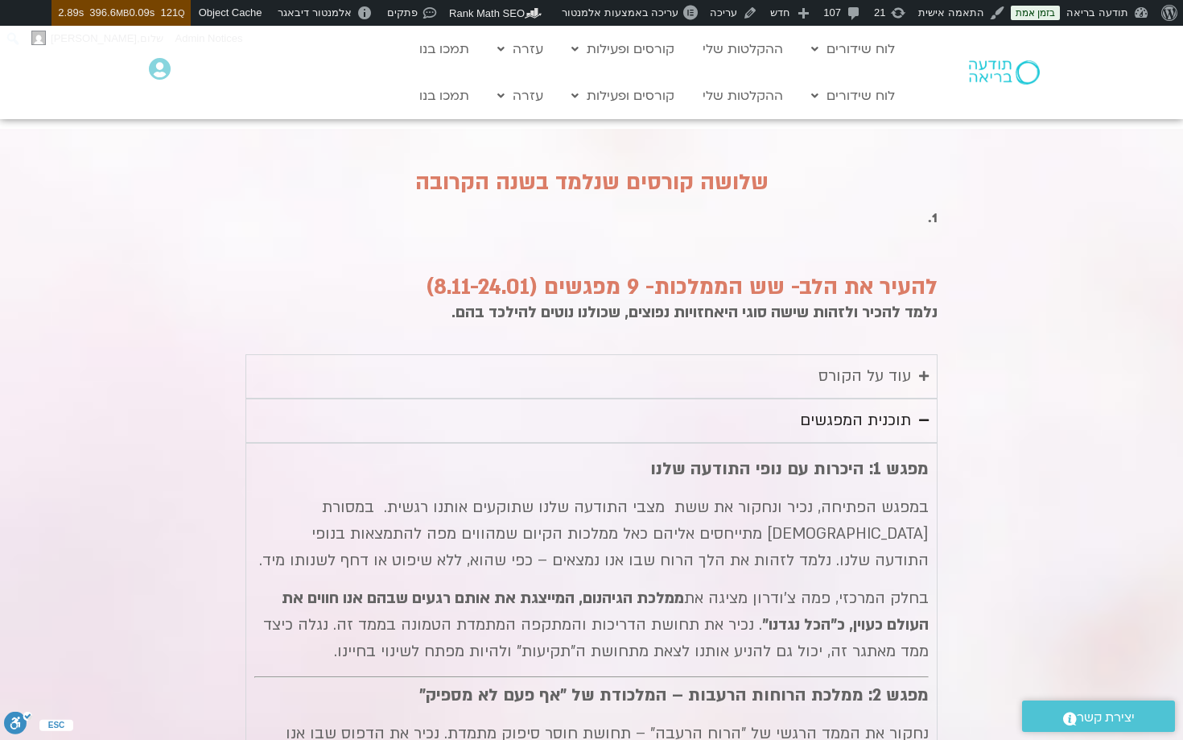
scroll to position [1786, 0]
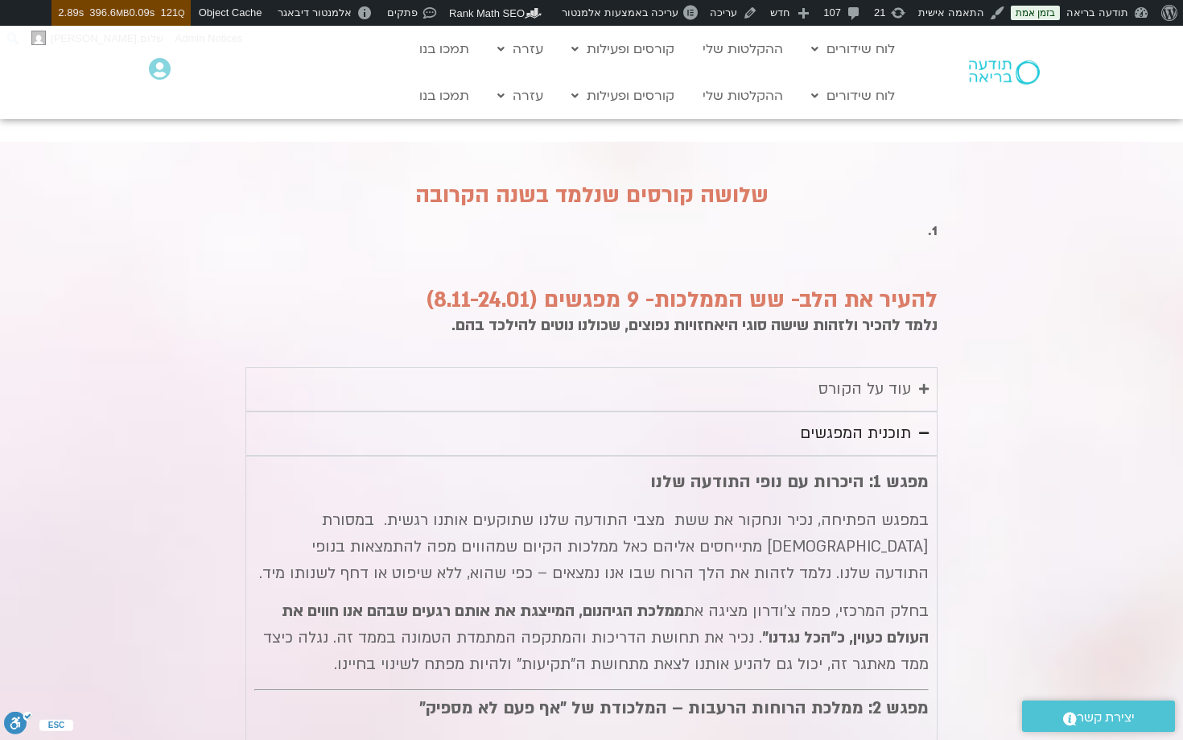
click at [858, 420] on div "תוכנית המפגשים" at bounding box center [855, 433] width 111 height 27
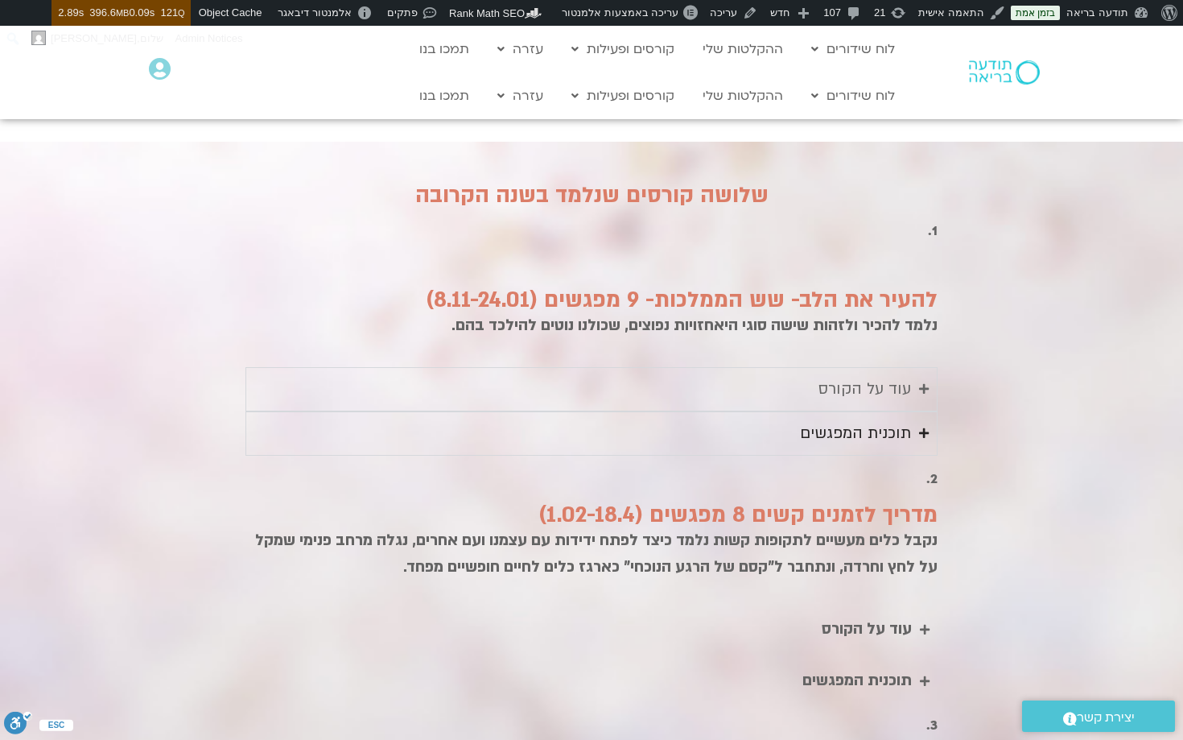
click at [830, 420] on div "תוכנית המפגשים" at bounding box center [855, 433] width 111 height 27
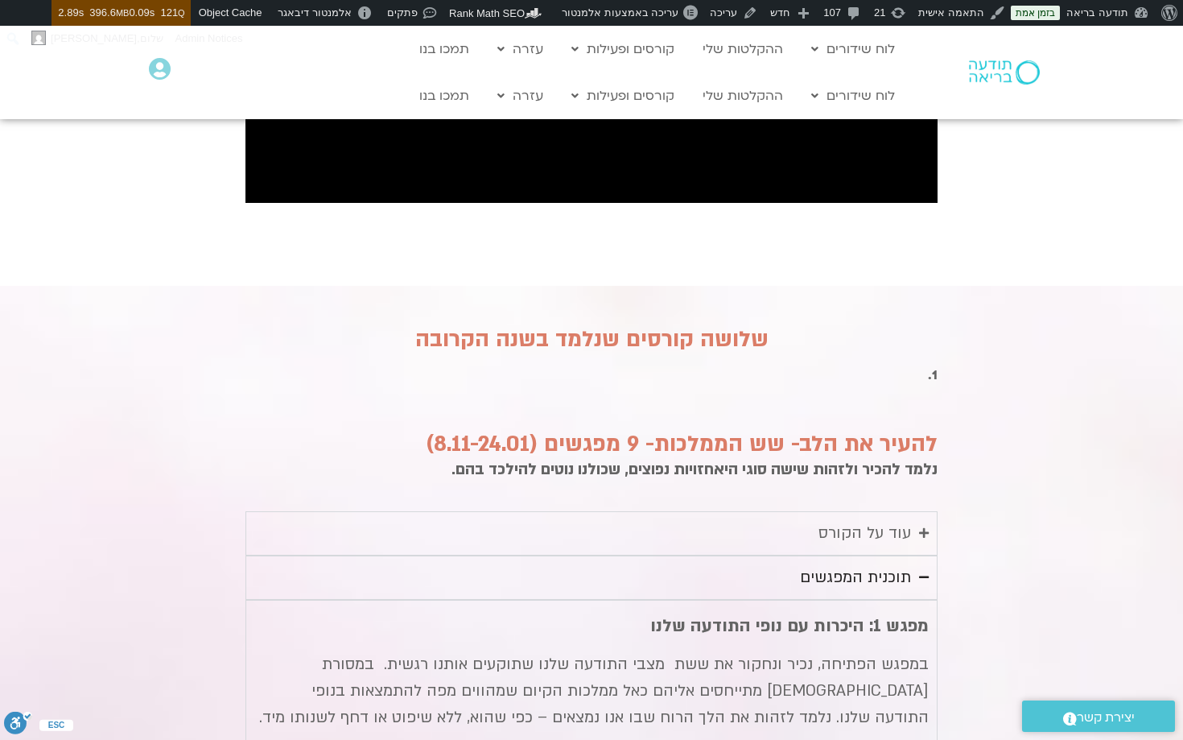
scroll to position [1637, 0]
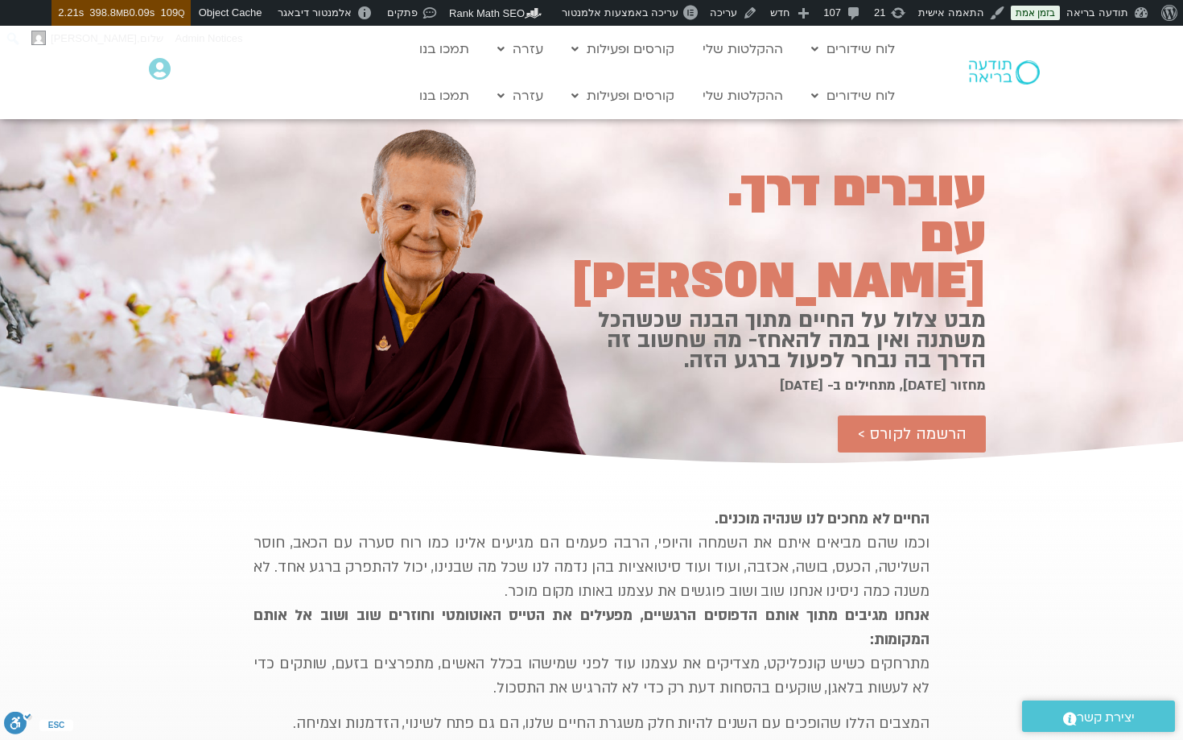
click at [979, 62] on img at bounding box center [1004, 72] width 71 height 24
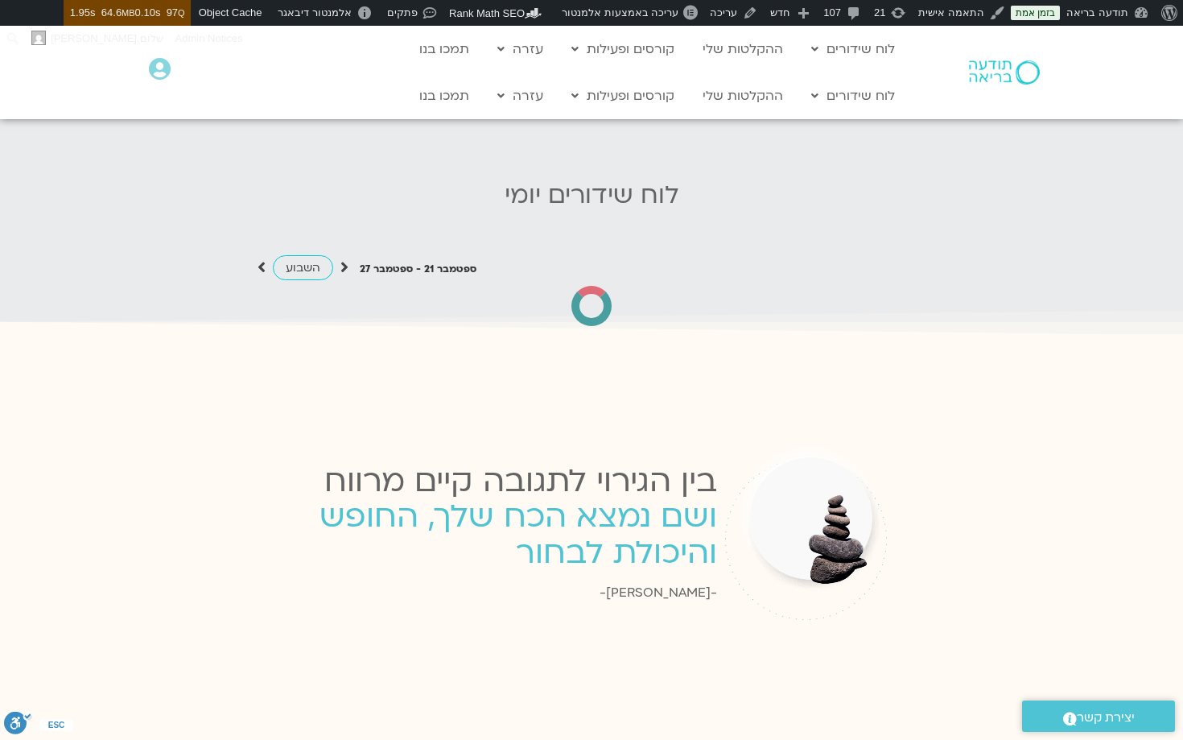
scroll to position [1496, 0]
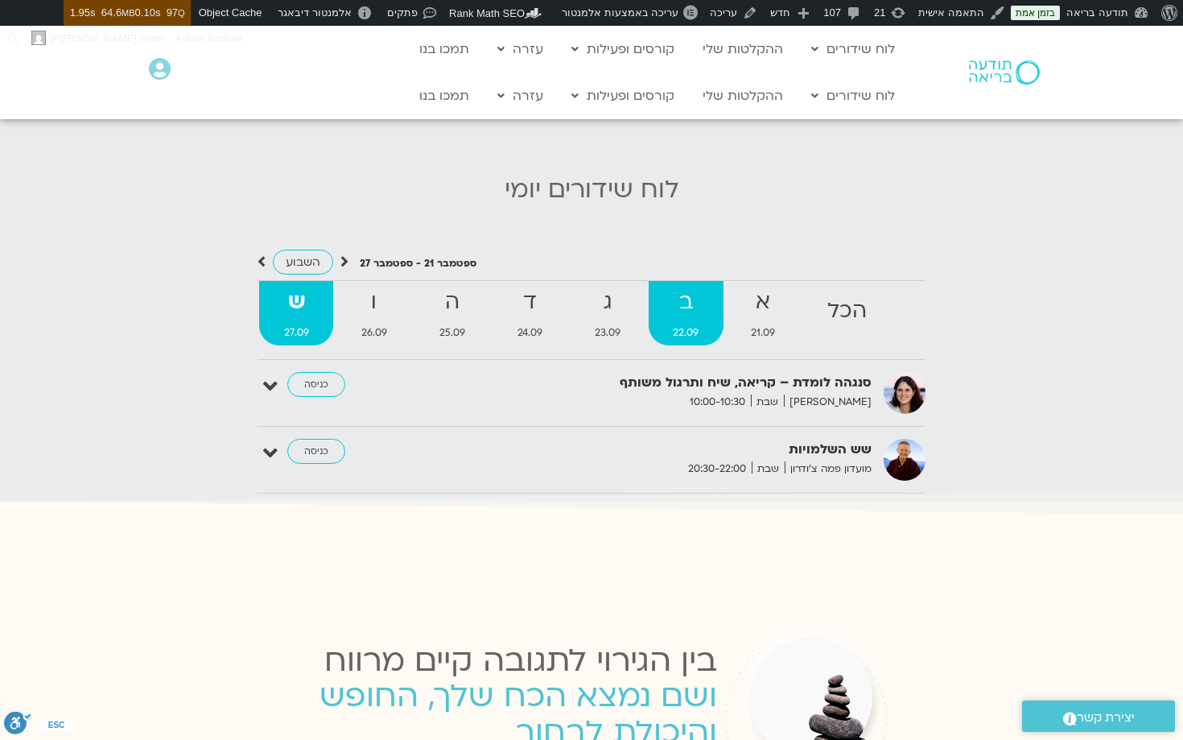
click at [679, 307] on link "ב 22.09" at bounding box center [686, 313] width 75 height 64
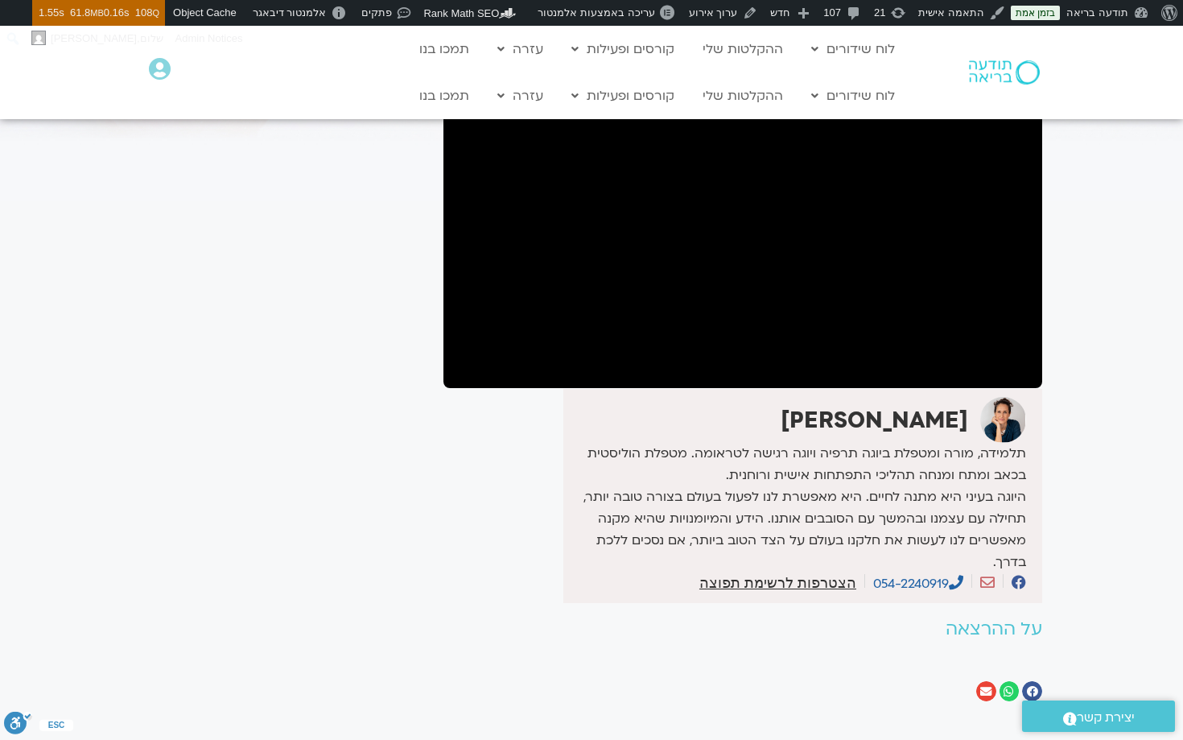
scroll to position [162, 0]
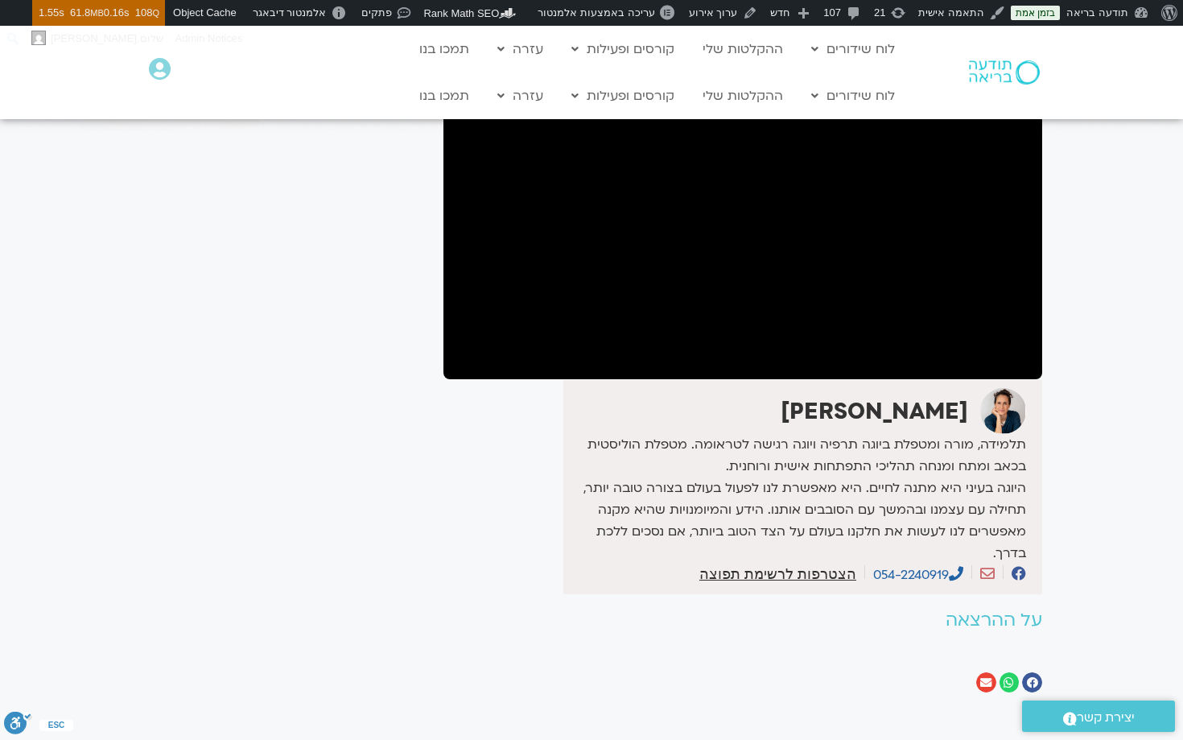
drag, startPoint x: 1025, startPoint y: 445, endPoint x: 795, endPoint y: 548, distance: 252.3
click at [795, 548] on p "תלמידה, מורה ומטפלת ביוגה תרפיה ויוגה רגישה לטראומה. מטפלת הוליסטית בכאב ומתח ו…" at bounding box center [797, 499] width 459 height 130
copy p "תלמידה, מורה ומטפלת ביוגה תרפיה ויוגה רגישה לטראומה. מטפלת הוליסטית בכאב ומתח ו…"
